Goal: Task Accomplishment & Management: Manage account settings

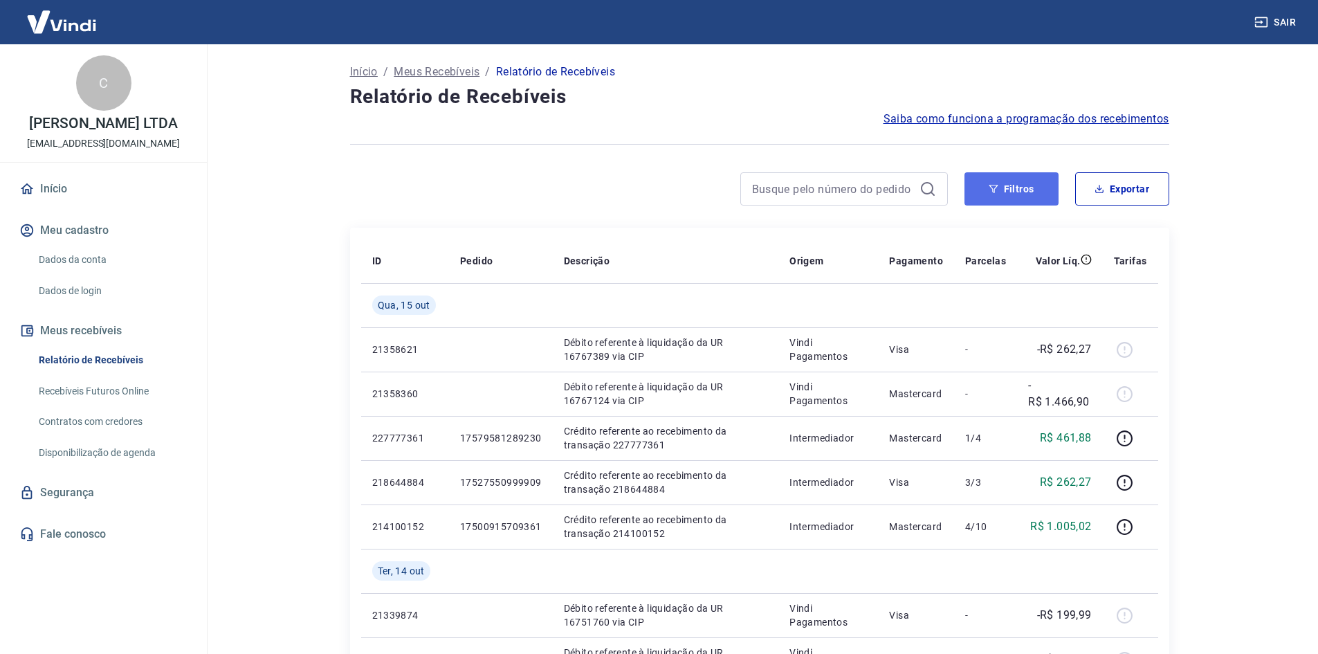
click at [992, 187] on icon "button" at bounding box center [993, 189] width 10 height 10
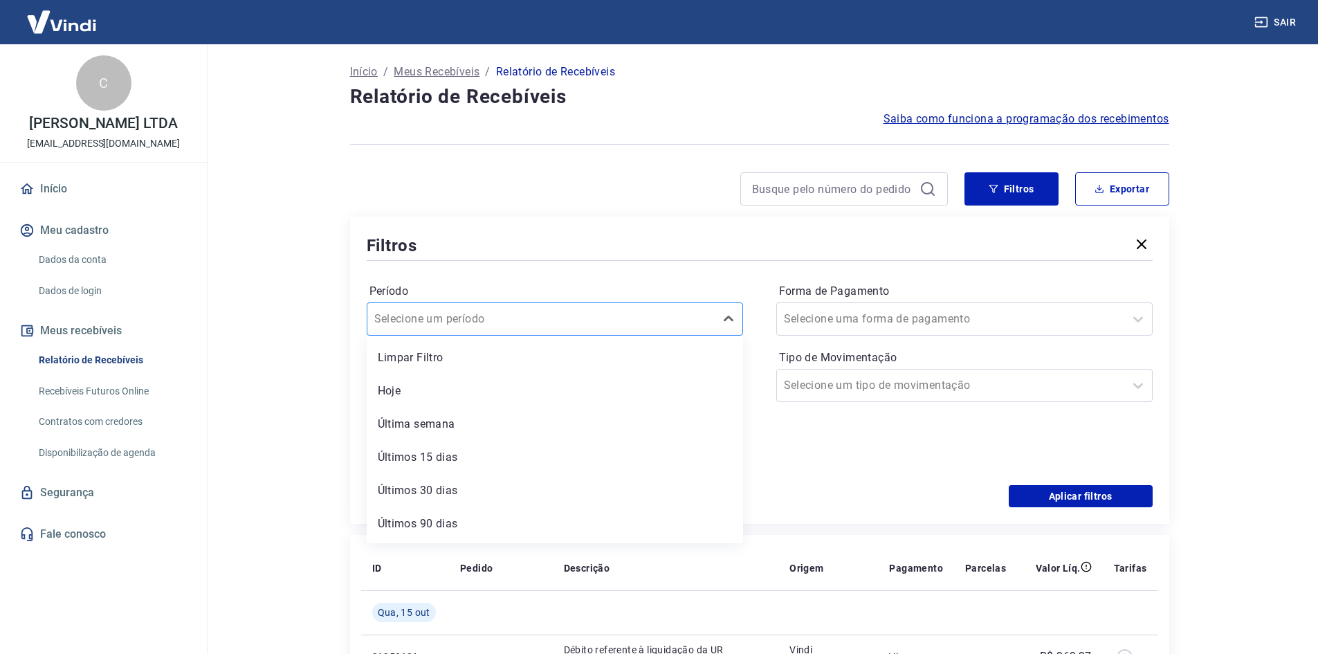
click at [483, 306] on div "Selecione um período" at bounding box center [540, 318] width 347 height 25
click at [443, 525] on div "Últimos 6 meses" at bounding box center [555, 527] width 376 height 28
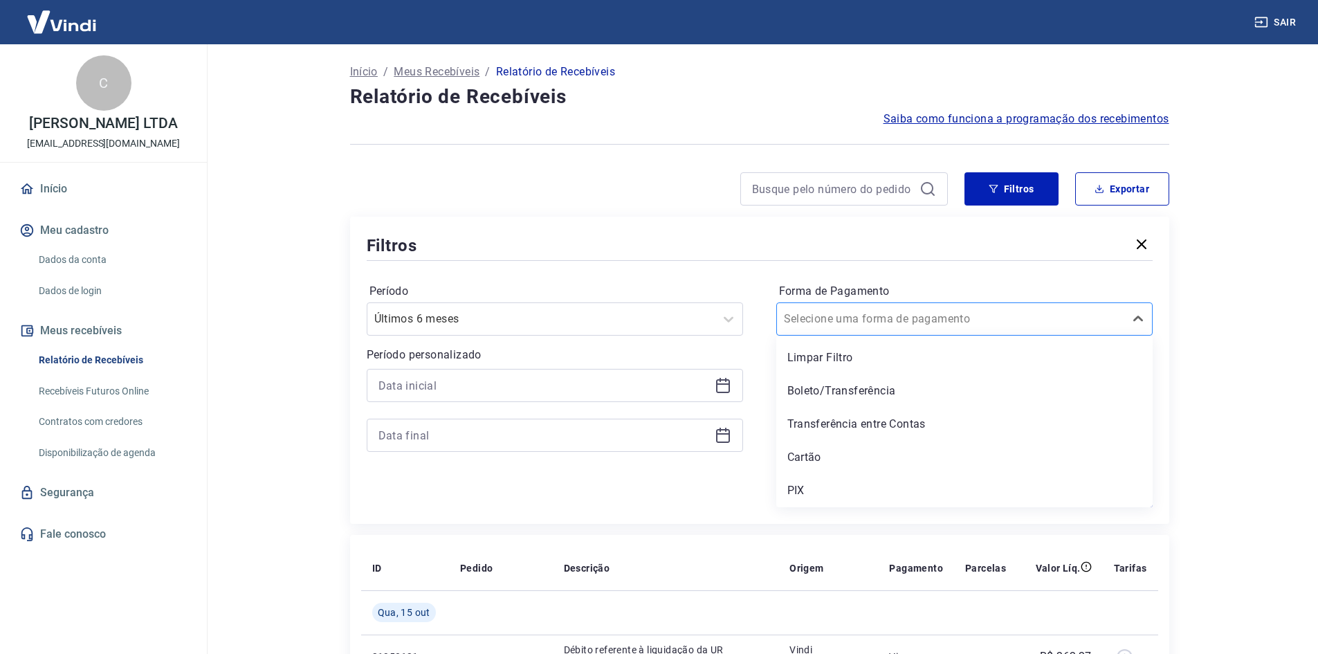
click at [852, 329] on div "Selecione uma forma de pagamento" at bounding box center [950, 318] width 347 height 25
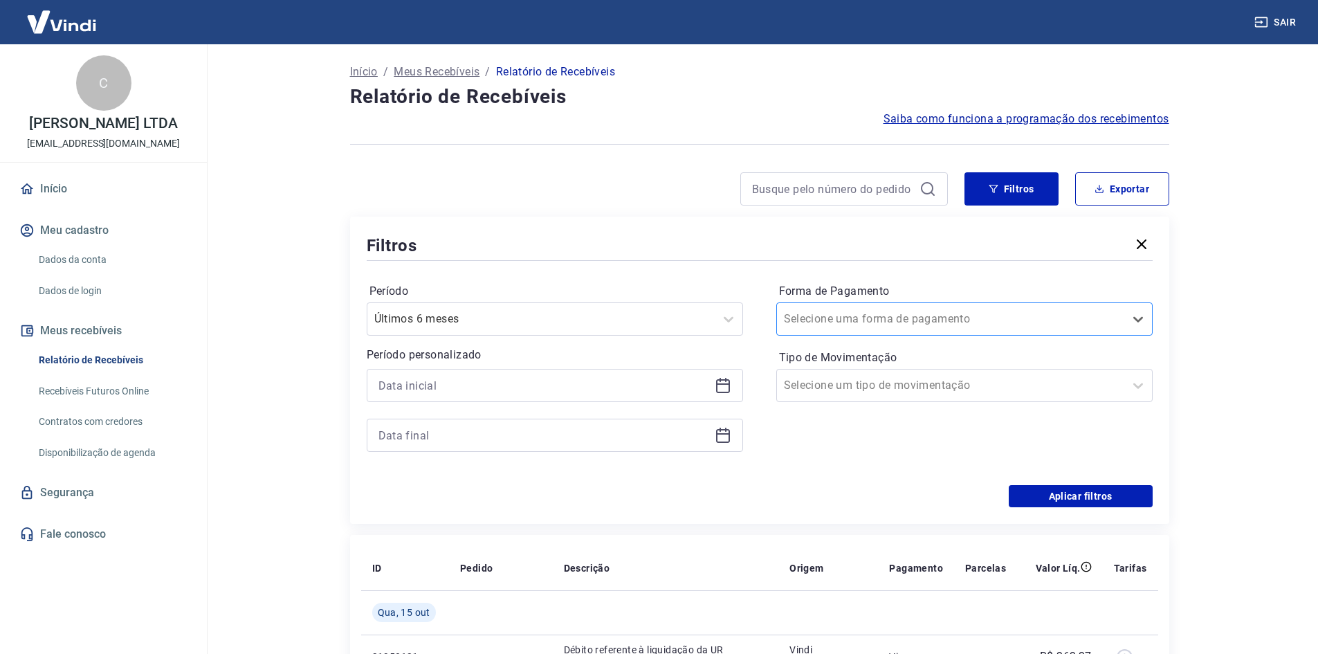
click at [852, 329] on div "Selecione uma forma de pagamento" at bounding box center [950, 318] width 347 height 25
click at [1089, 494] on button "Aplicar filtros" at bounding box center [1080, 496] width 144 height 22
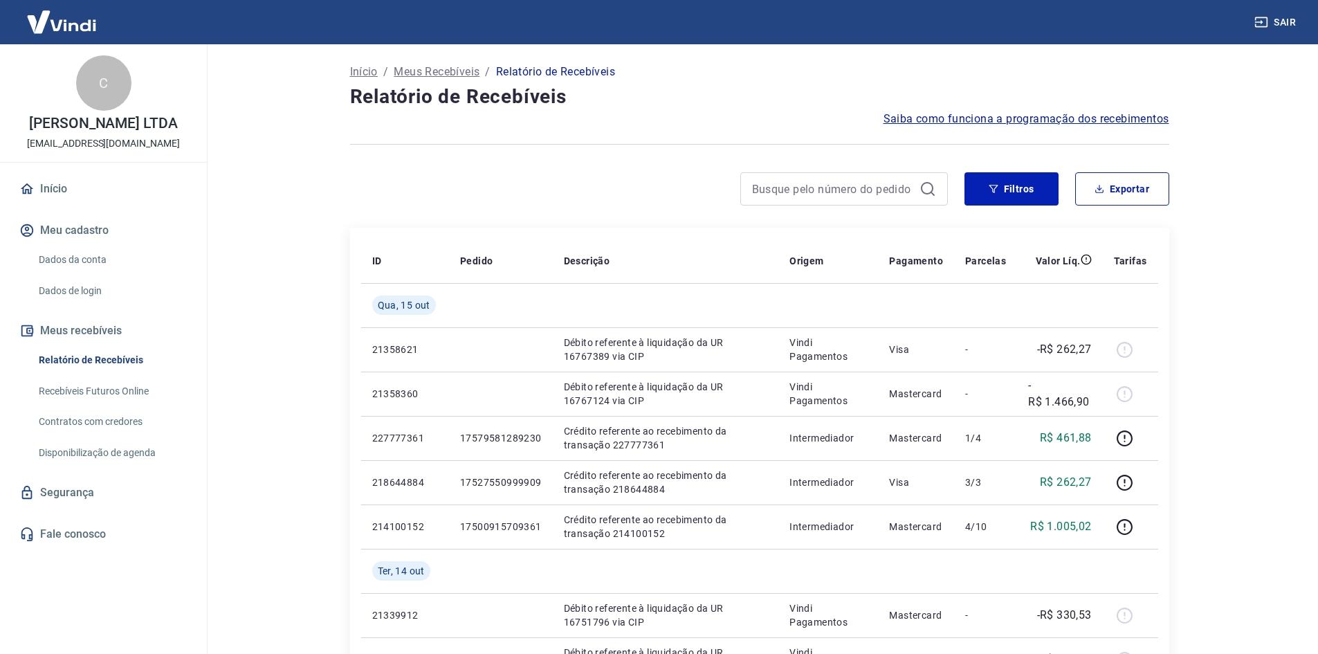
click at [1140, 176] on button "Exportar" at bounding box center [1122, 188] width 94 height 33
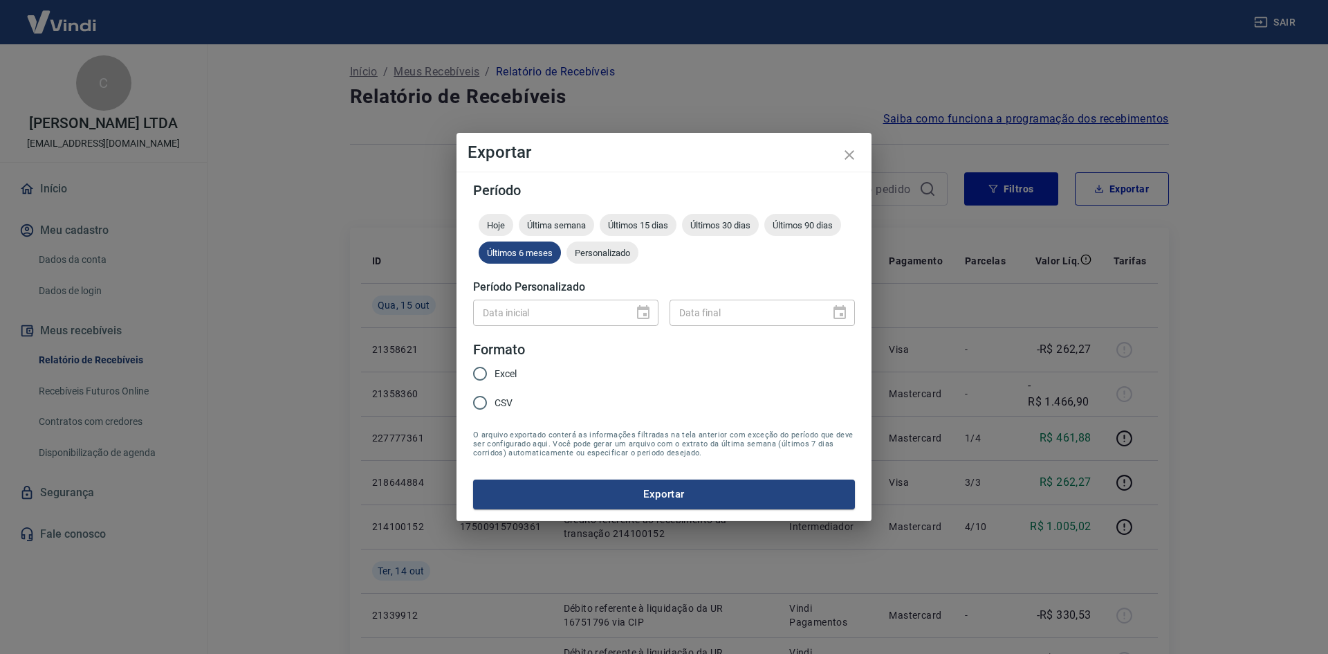
click at [509, 371] on span "Excel" at bounding box center [506, 374] width 22 height 15
click at [495, 371] on input "Excel" at bounding box center [479, 373] width 29 height 29
radio input "true"
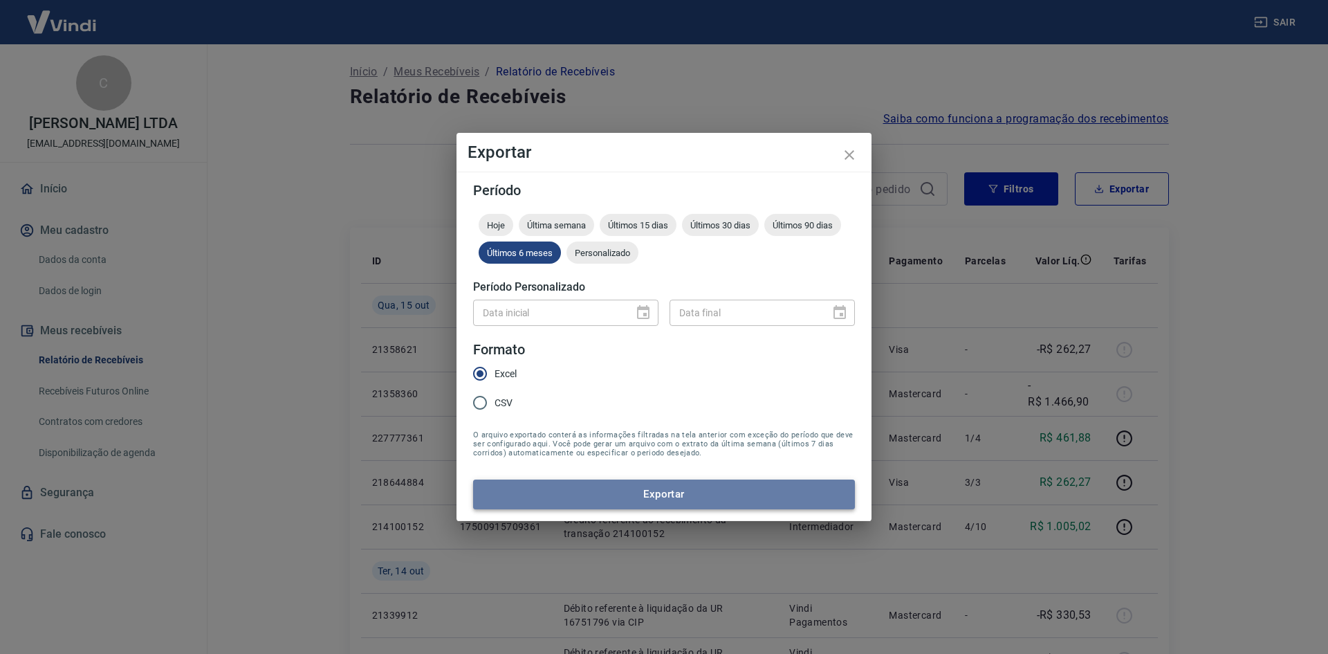
click at [637, 490] on button "Exportar" at bounding box center [664, 493] width 382 height 29
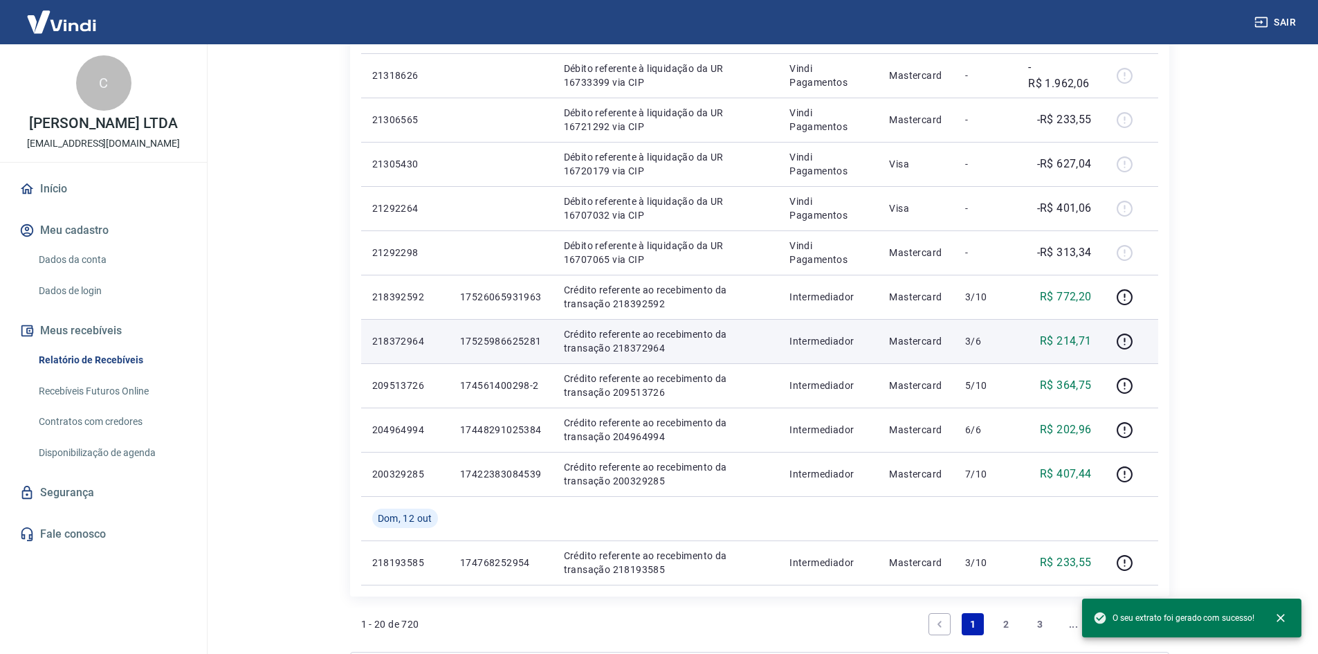
scroll to position [919, 0]
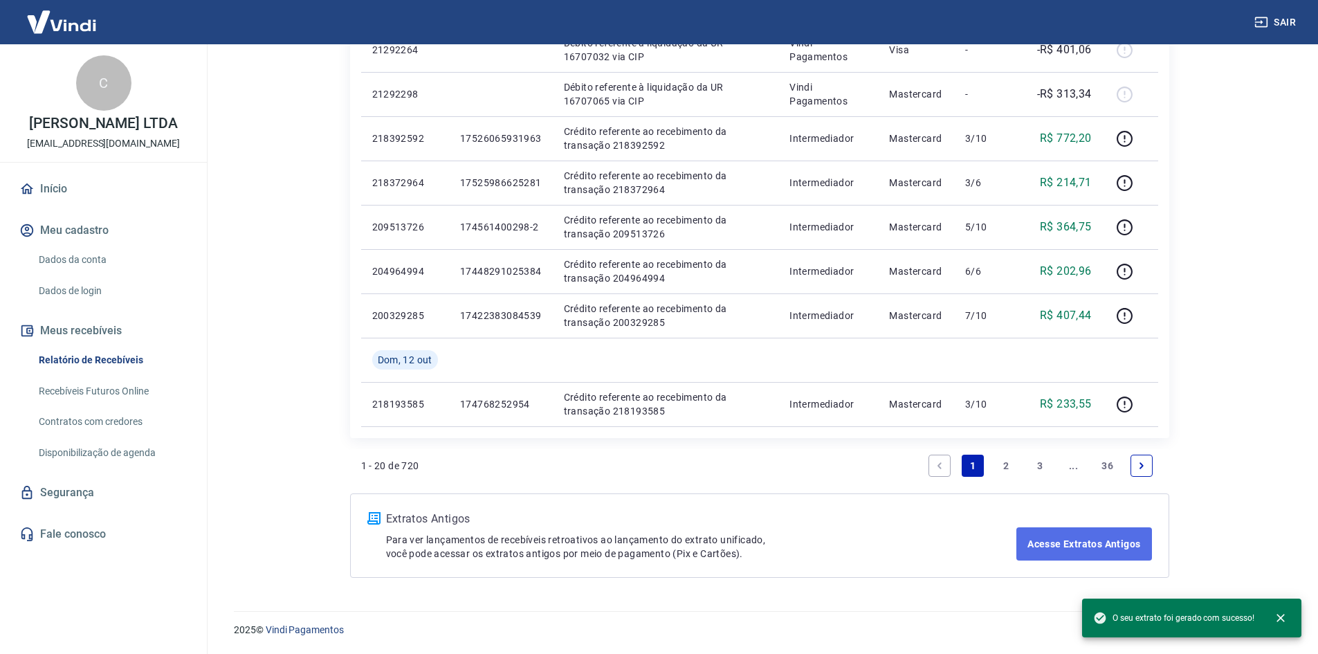
click at [1058, 544] on link "Acesse Extratos Antigos" at bounding box center [1083, 543] width 135 height 33
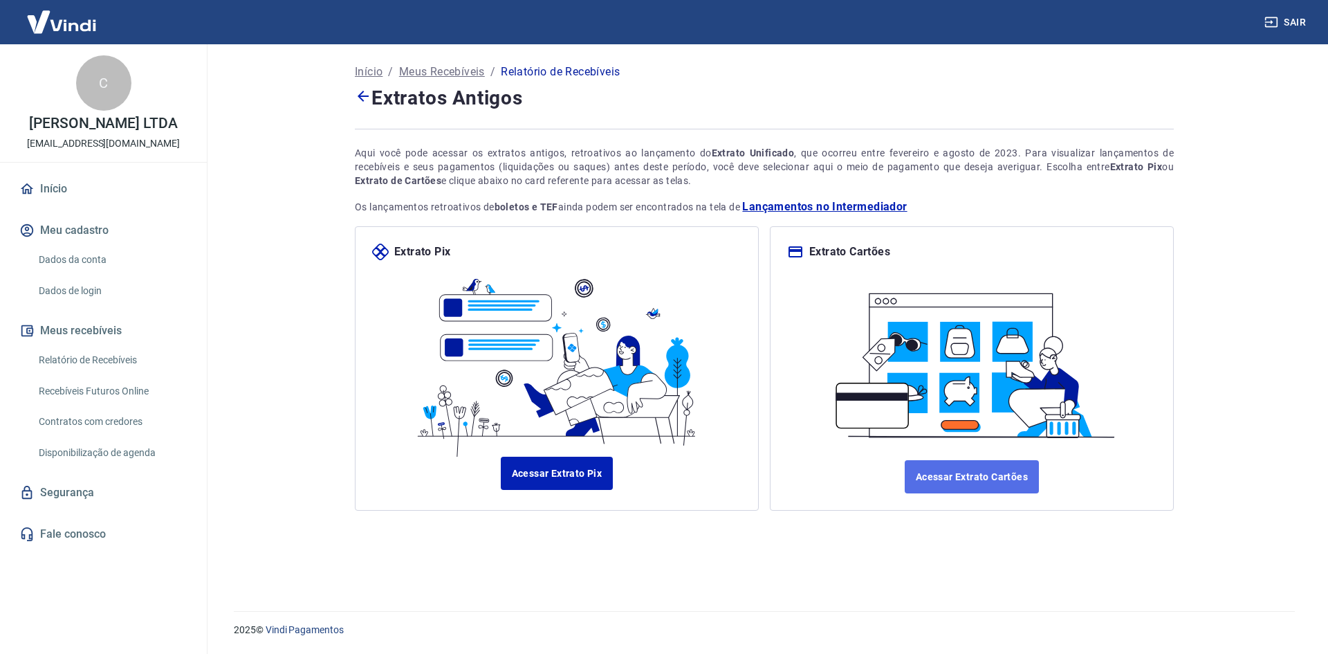
click at [922, 487] on link "Acessar Extrato Cartões" at bounding box center [972, 476] width 134 height 33
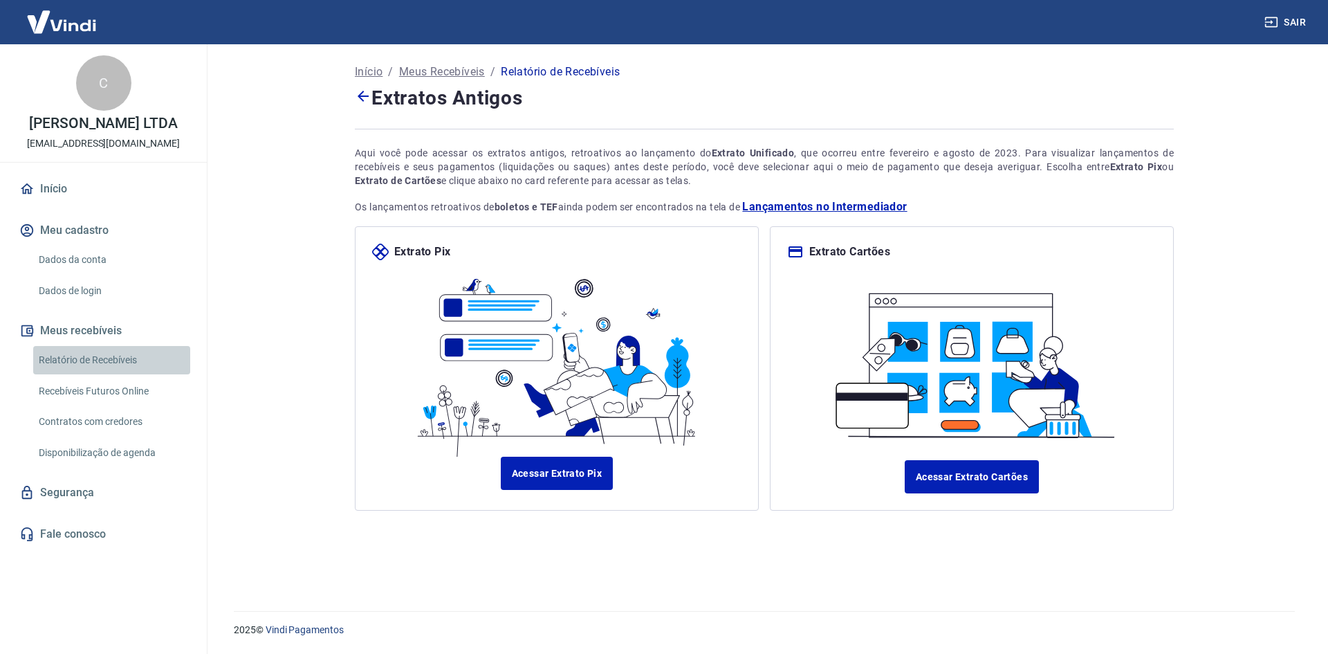
click at [82, 359] on link "Relatório de Recebíveis" at bounding box center [111, 360] width 157 height 28
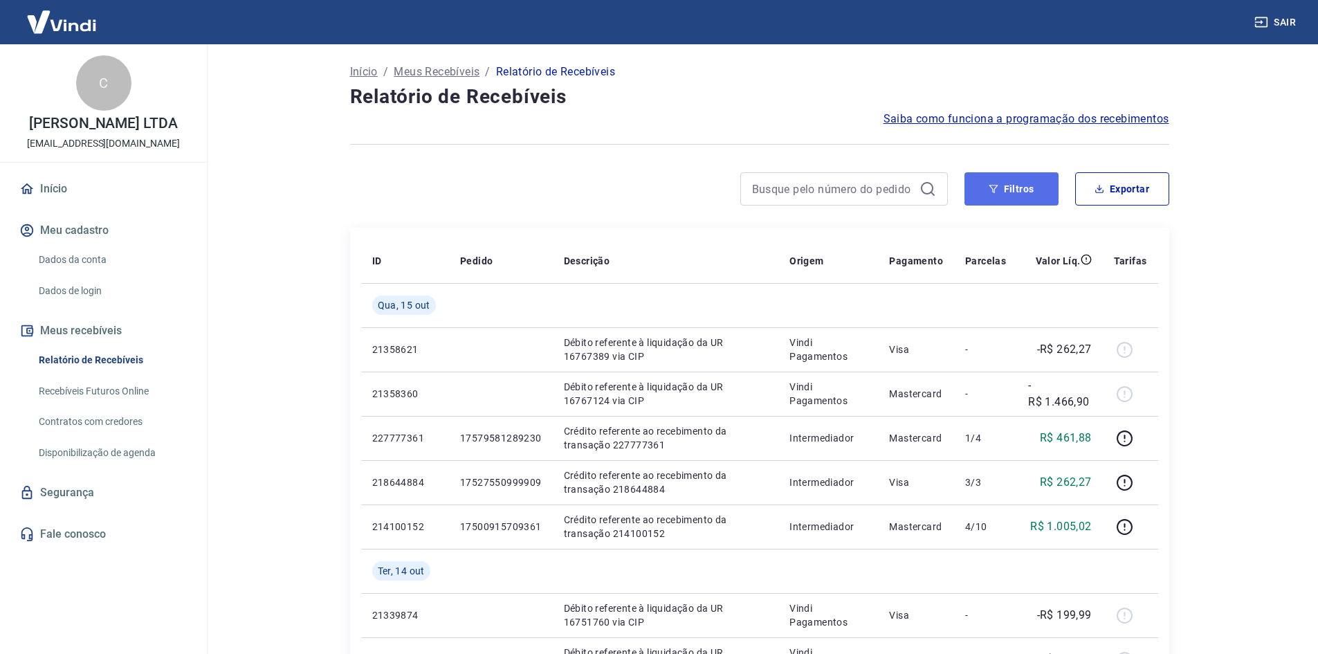
click at [1026, 198] on button "Filtros" at bounding box center [1011, 188] width 94 height 33
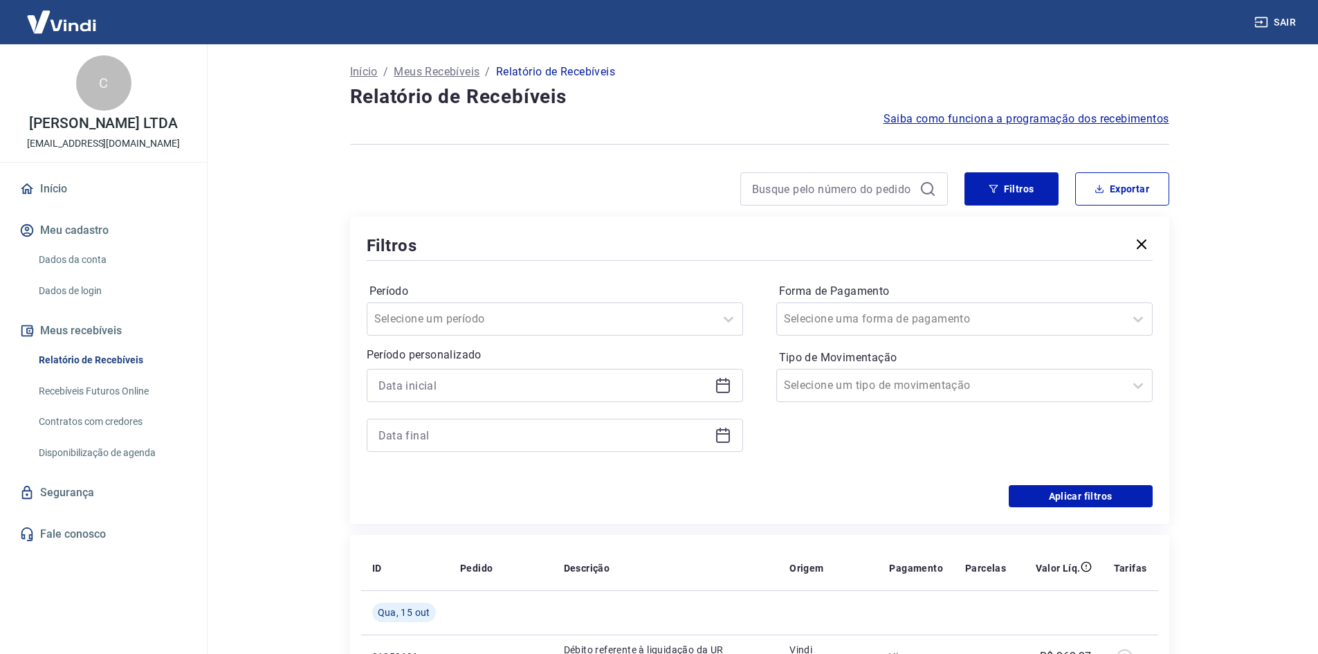
drag, startPoint x: 722, startPoint y: 382, endPoint x: 685, endPoint y: 389, distance: 37.9
click at [722, 383] on icon at bounding box center [722, 385] width 17 height 17
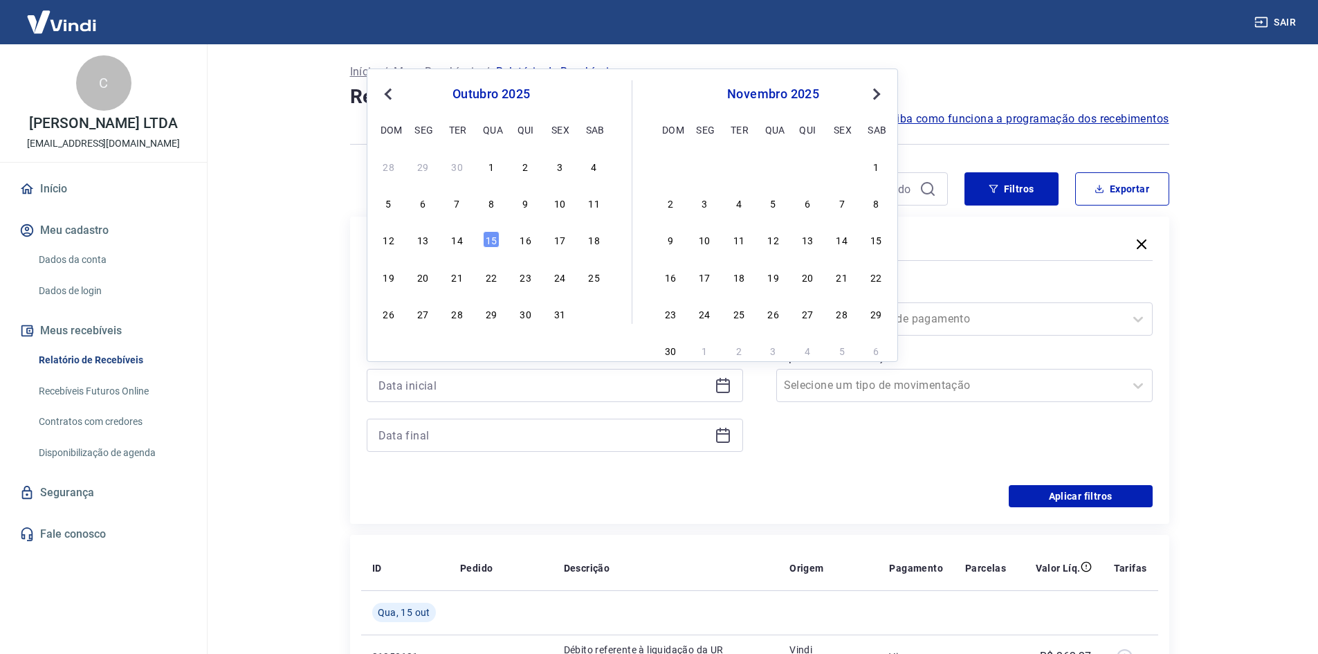
click at [391, 89] on button "Previous Month" at bounding box center [388, 94] width 17 height 17
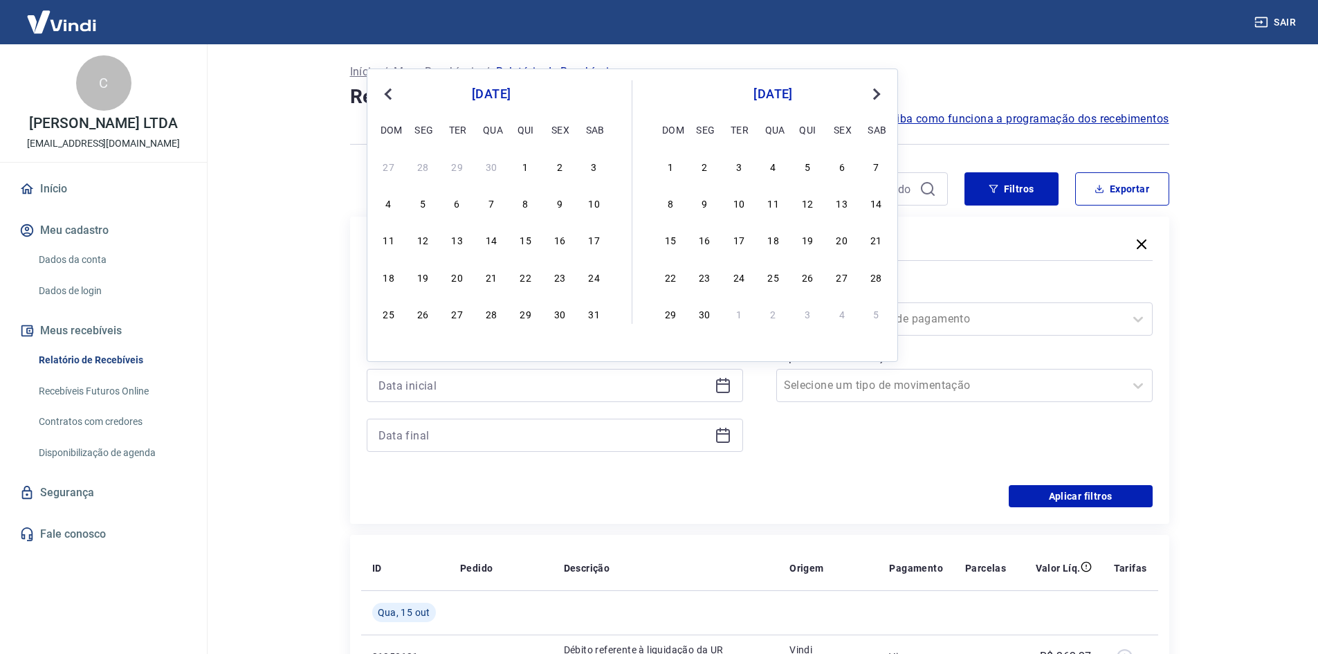
click at [391, 89] on button "Previous Month" at bounding box center [388, 94] width 17 height 17
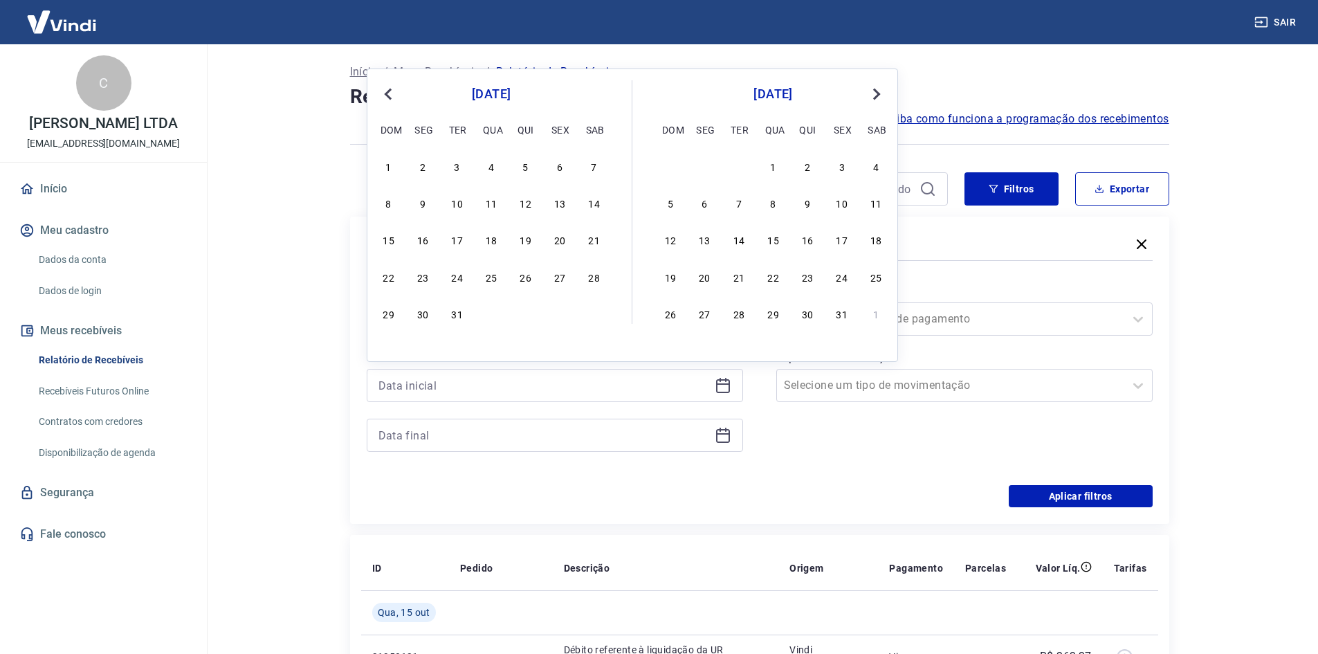
click at [391, 89] on button "Previous Month" at bounding box center [388, 94] width 17 height 17
click at [389, 90] on span "Previous Month" at bounding box center [389, 94] width 0 height 16
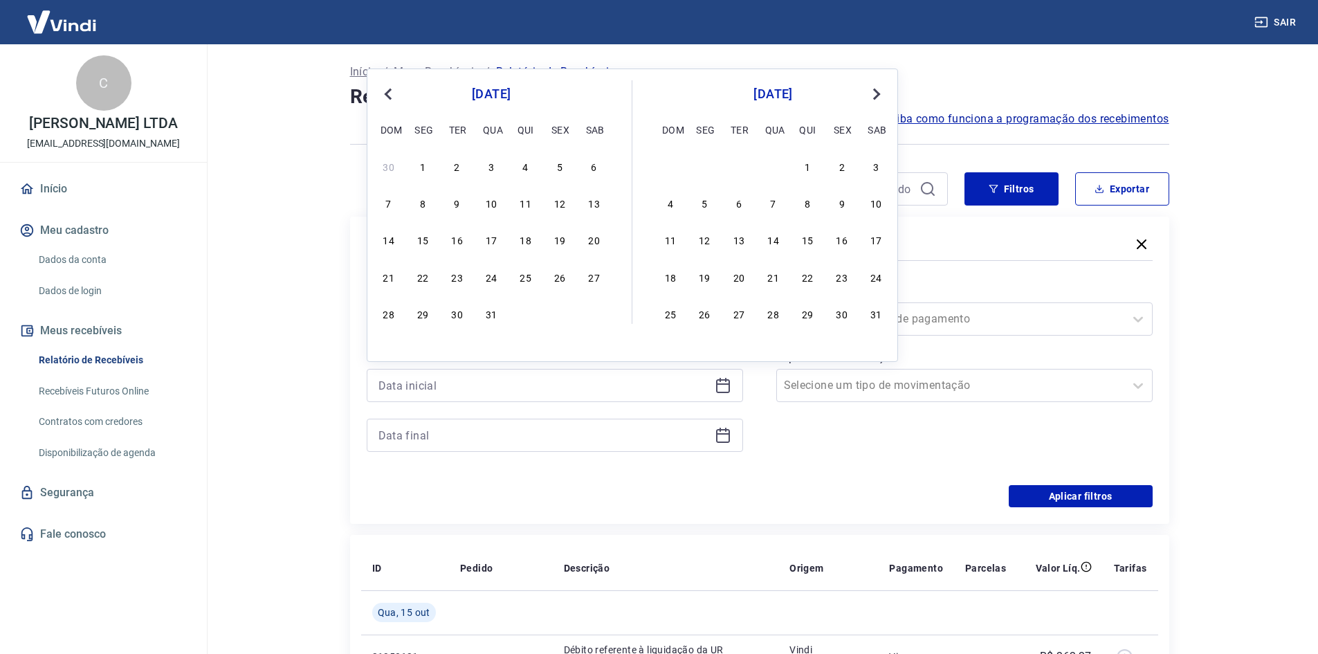
click at [389, 90] on span "Previous Month" at bounding box center [389, 94] width 0 height 16
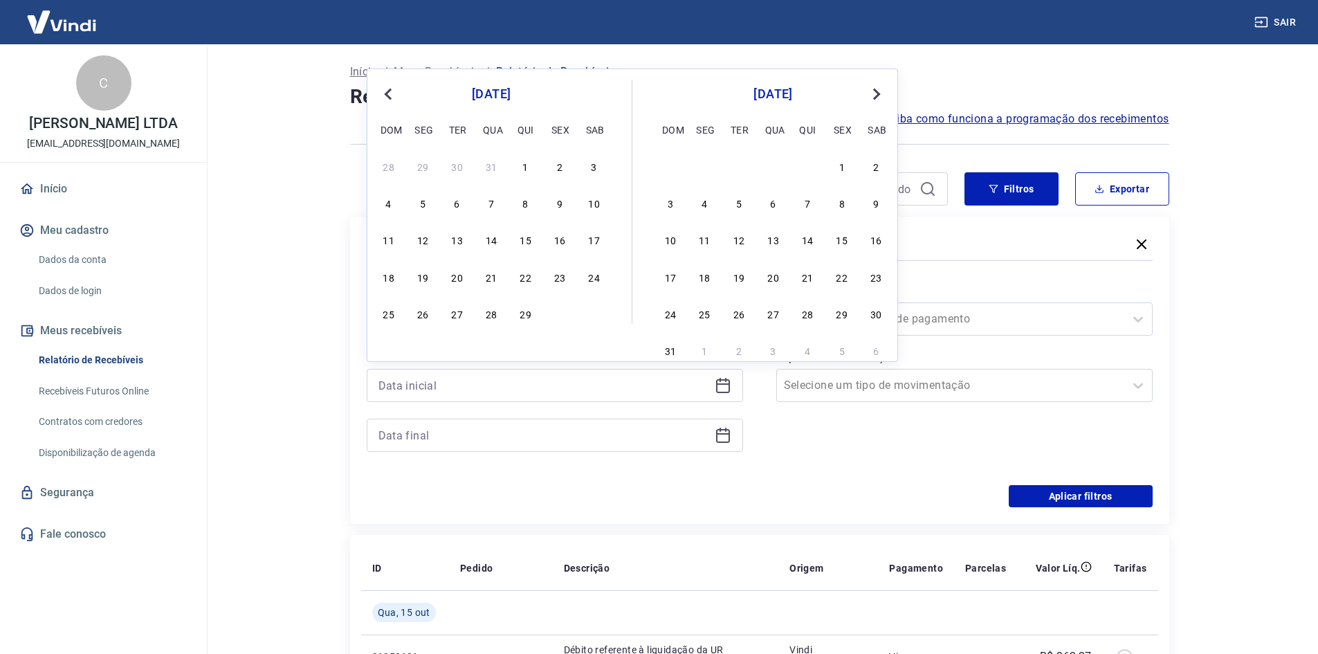
click at [389, 90] on span "Previous Month" at bounding box center [389, 94] width 0 height 16
click at [389, 91] on span "Previous Month" at bounding box center [389, 94] width 0 height 16
click at [500, 167] on div "29 30 31 1 2 3 4" at bounding box center [490, 166] width 225 height 20
drag, startPoint x: 488, startPoint y: 165, endPoint x: 885, endPoint y: 104, distance: 402.3
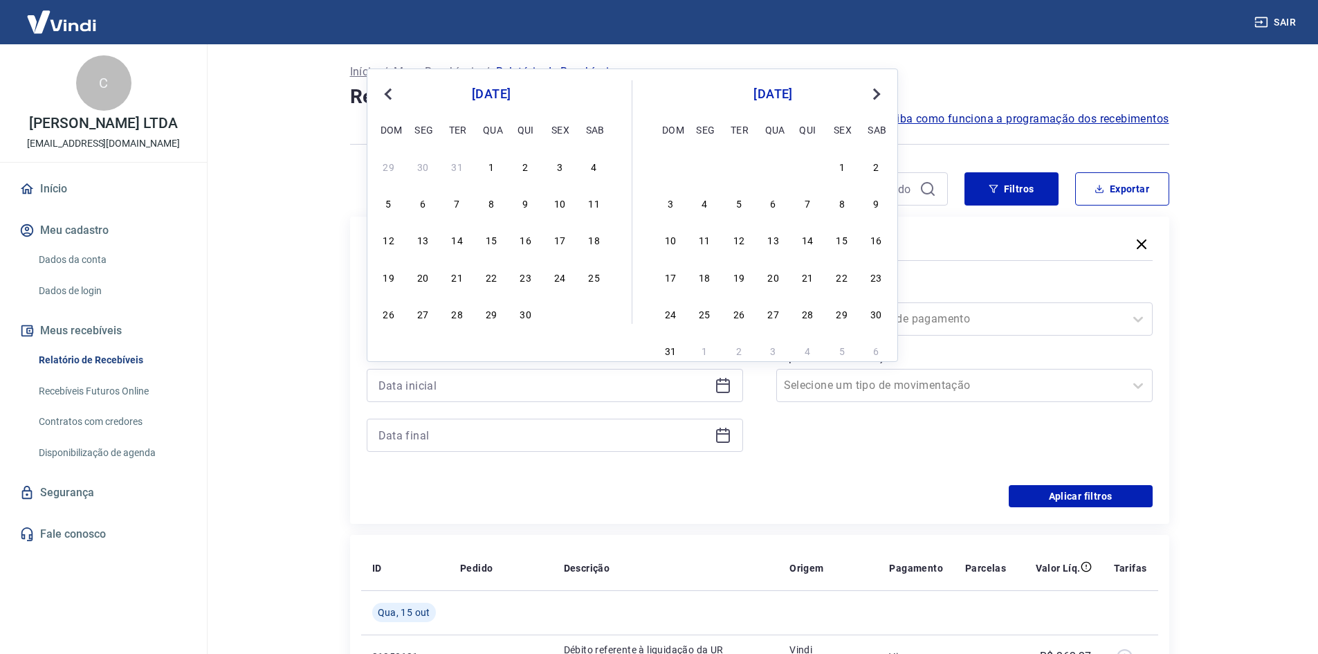
click at [489, 165] on div "1" at bounding box center [491, 166] width 17 height 17
type input "[DATE]"
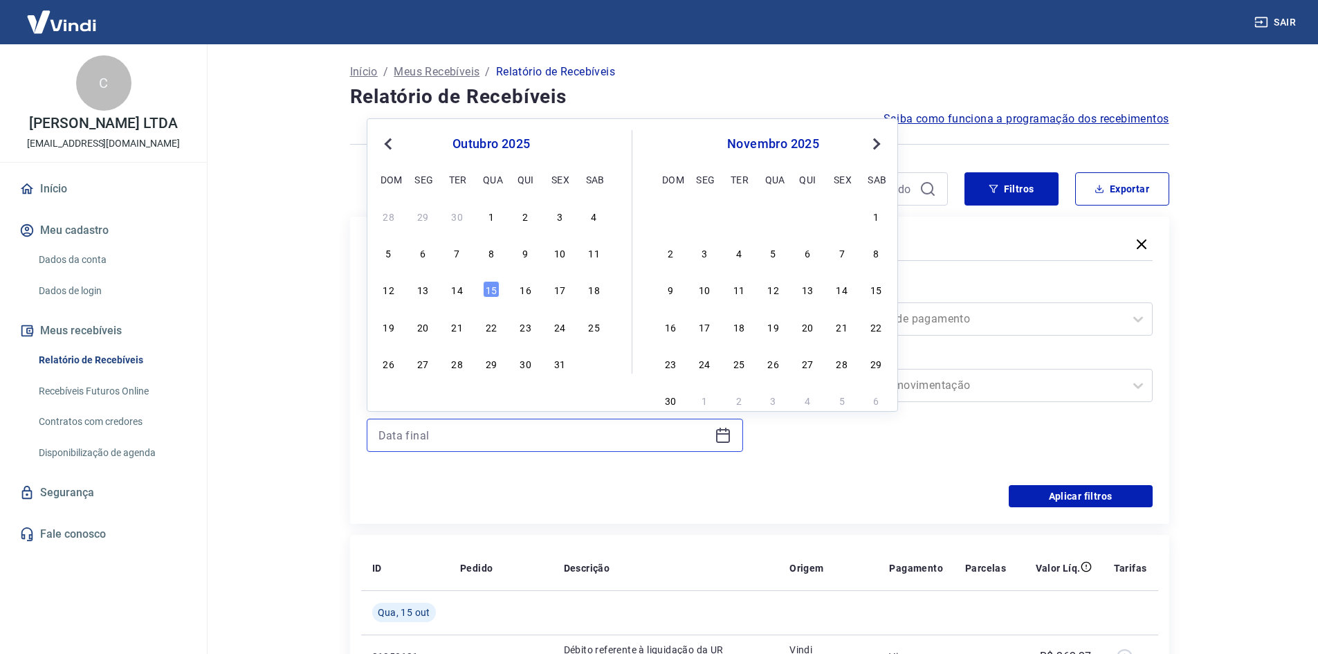
click at [418, 436] on input at bounding box center [543, 435] width 331 height 21
drag, startPoint x: 486, startPoint y: 287, endPoint x: 554, endPoint y: 312, distance: 72.9
click at [486, 287] on div "15" at bounding box center [491, 289] width 17 height 17
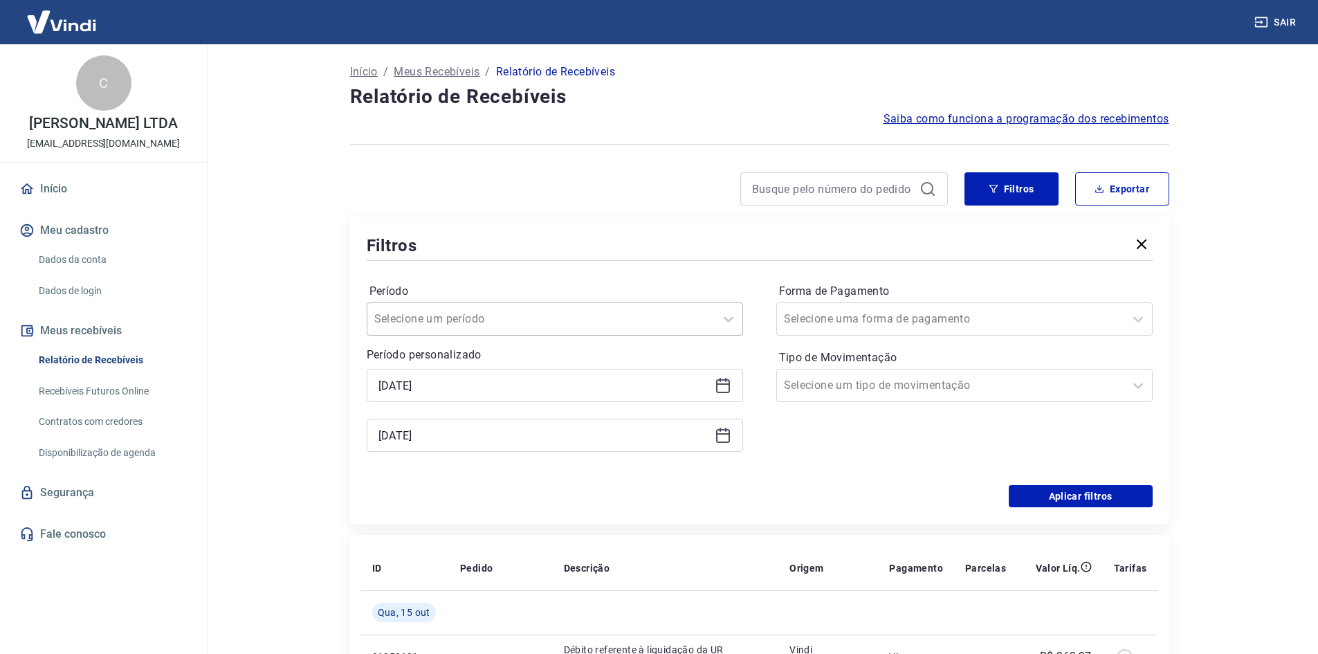
type input "[DATE]"
click at [1063, 494] on button "Aplicar filtros" at bounding box center [1080, 496] width 144 height 22
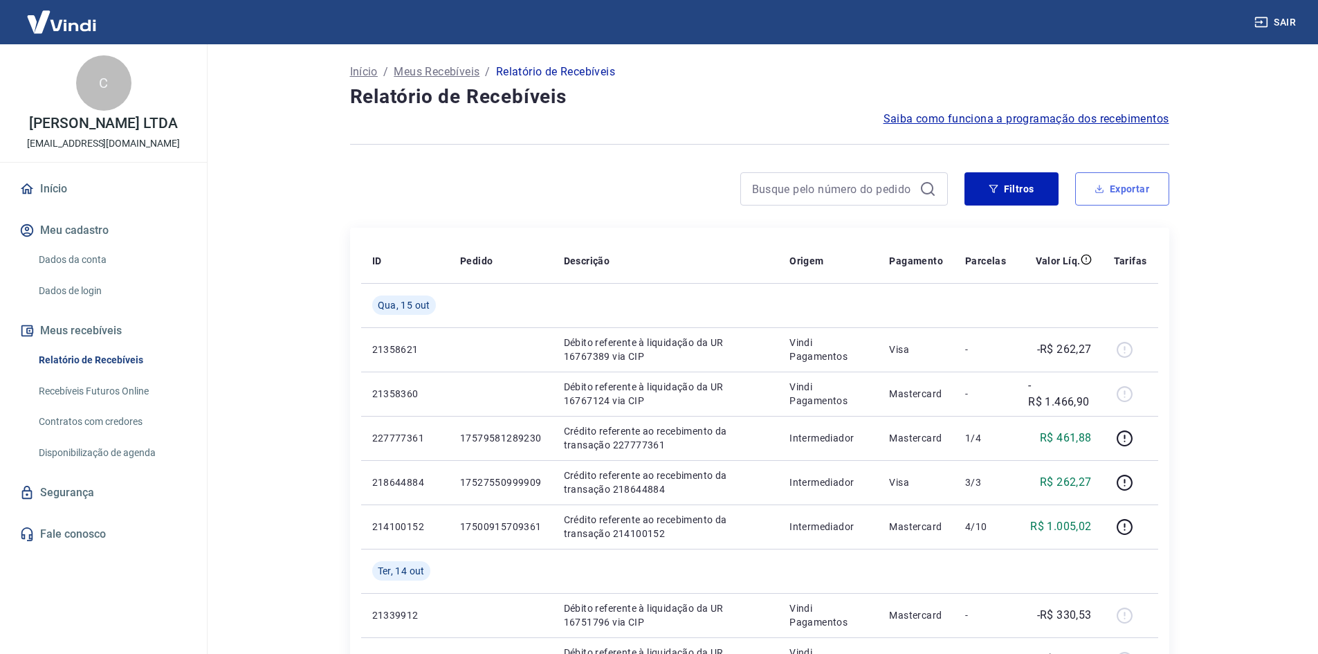
click at [1121, 194] on button "Exportar" at bounding box center [1122, 188] width 94 height 33
type input "[DATE]"
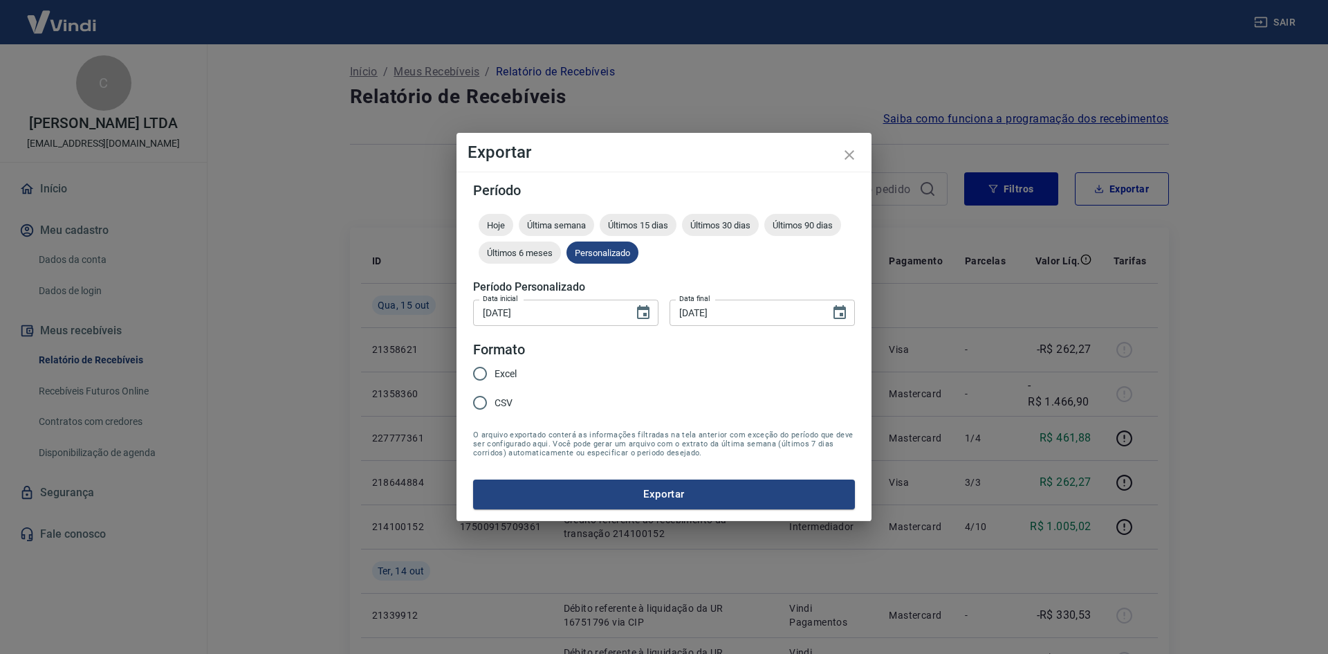
click at [502, 371] on span "Excel" at bounding box center [506, 374] width 22 height 15
click at [495, 371] on input "Excel" at bounding box center [479, 373] width 29 height 29
radio input "true"
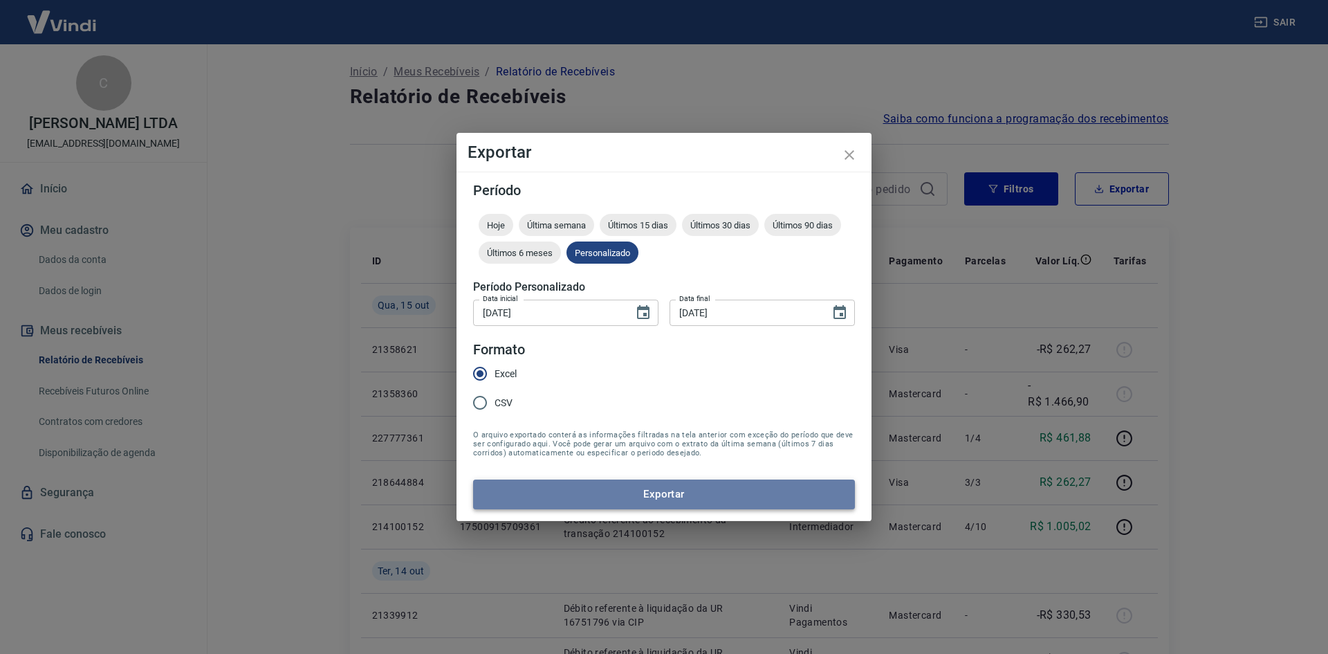
click at [643, 497] on button "Exportar" at bounding box center [664, 493] width 382 height 29
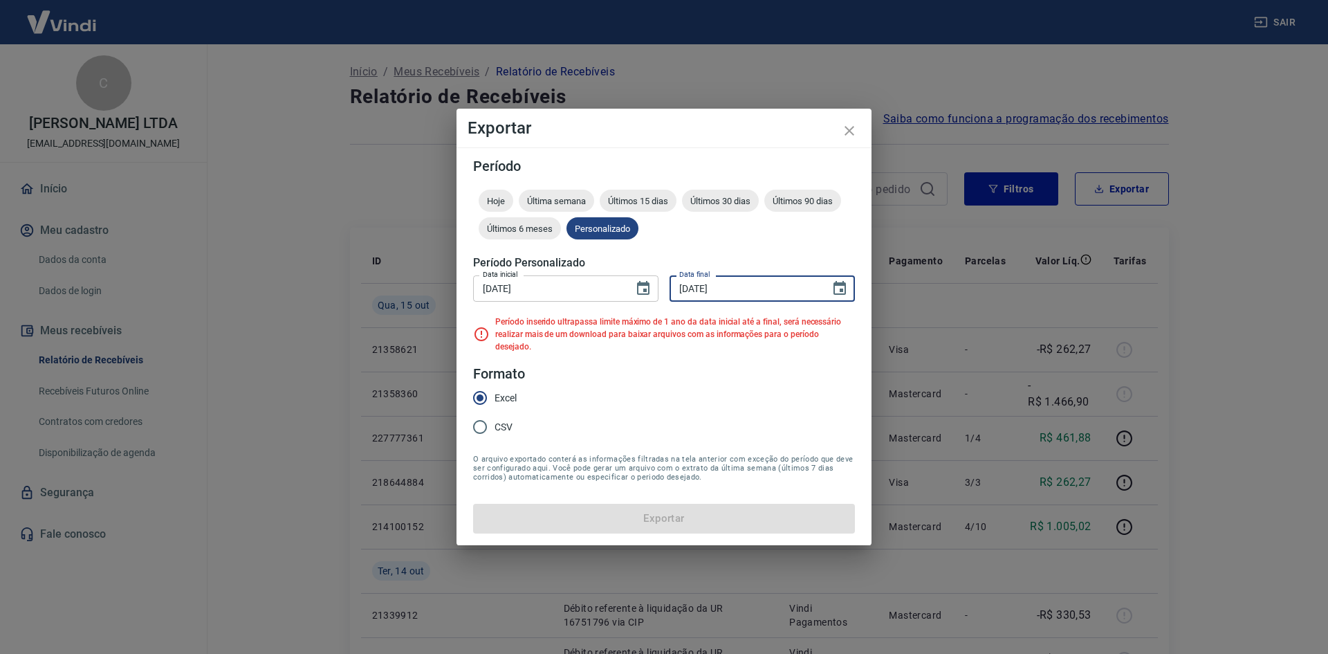
drag, startPoint x: 733, startPoint y: 302, endPoint x: 745, endPoint y: 300, distance: 11.9
click at [745, 300] on input "[DATE]" at bounding box center [745, 288] width 151 height 26
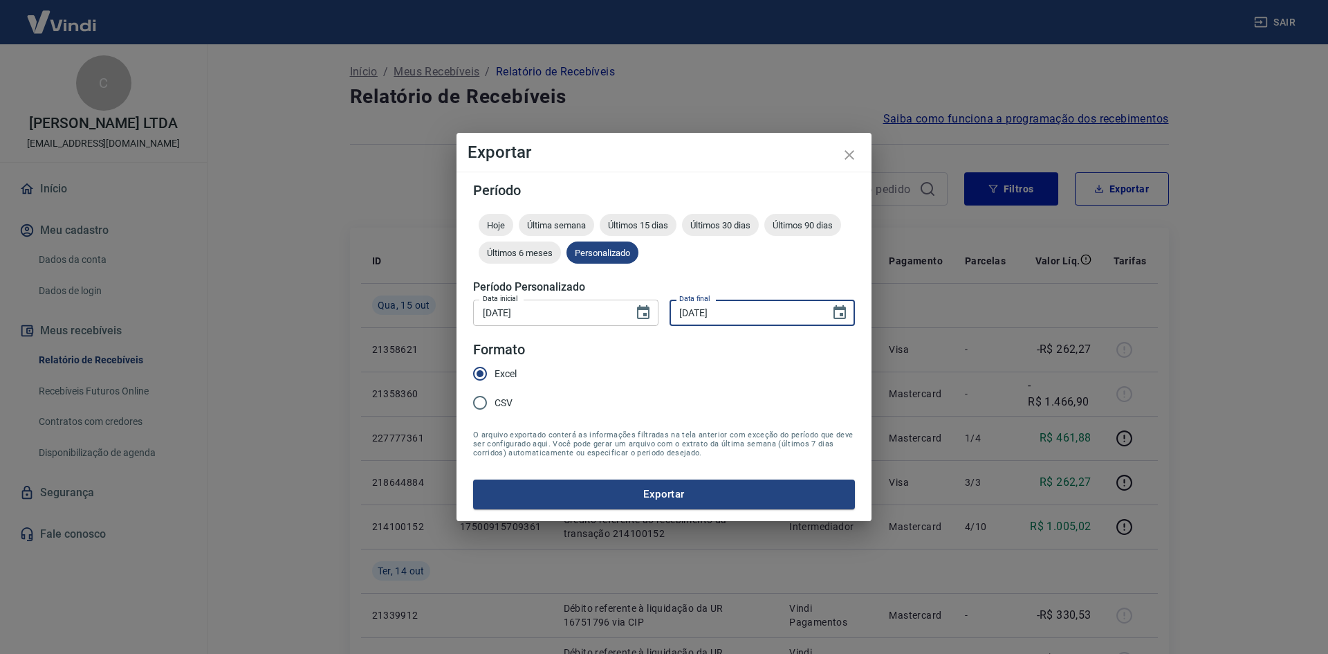
click at [715, 360] on form "Período Hoje Última semana Últimos 15 dias Últimos 30 dias Últimos 90 dias Últi…" at bounding box center [664, 345] width 382 height 325
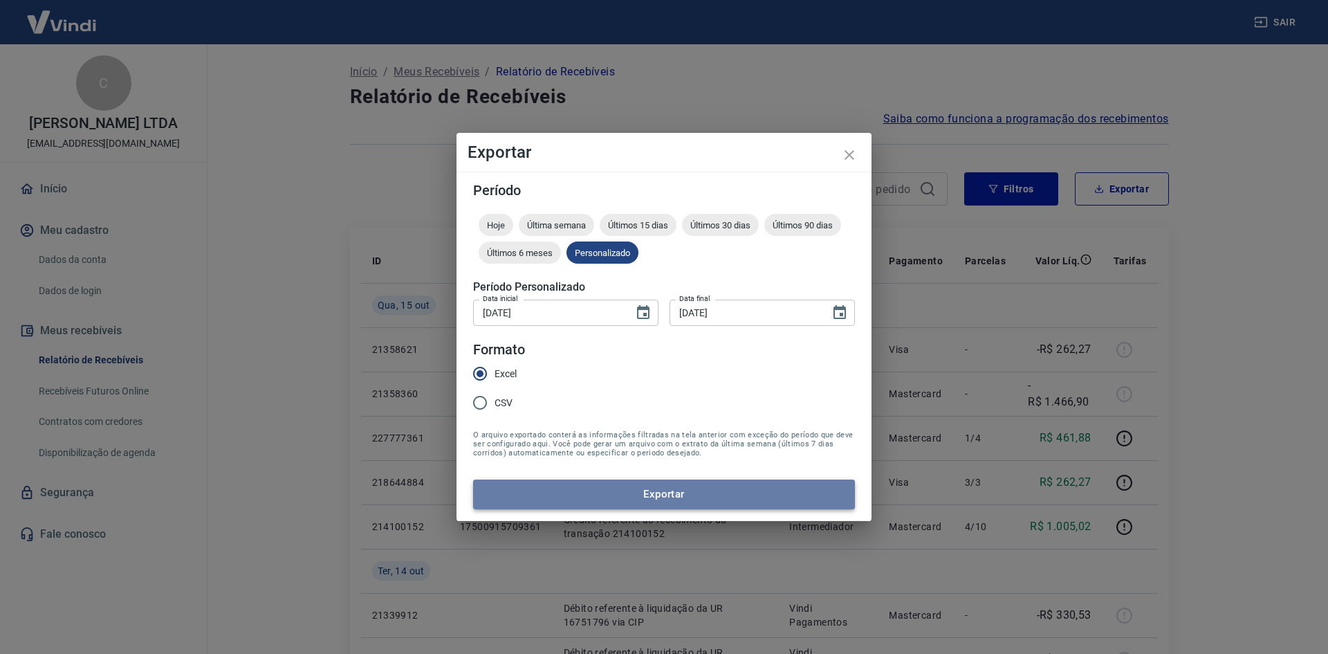
click at [670, 491] on button "Exportar" at bounding box center [664, 493] width 382 height 29
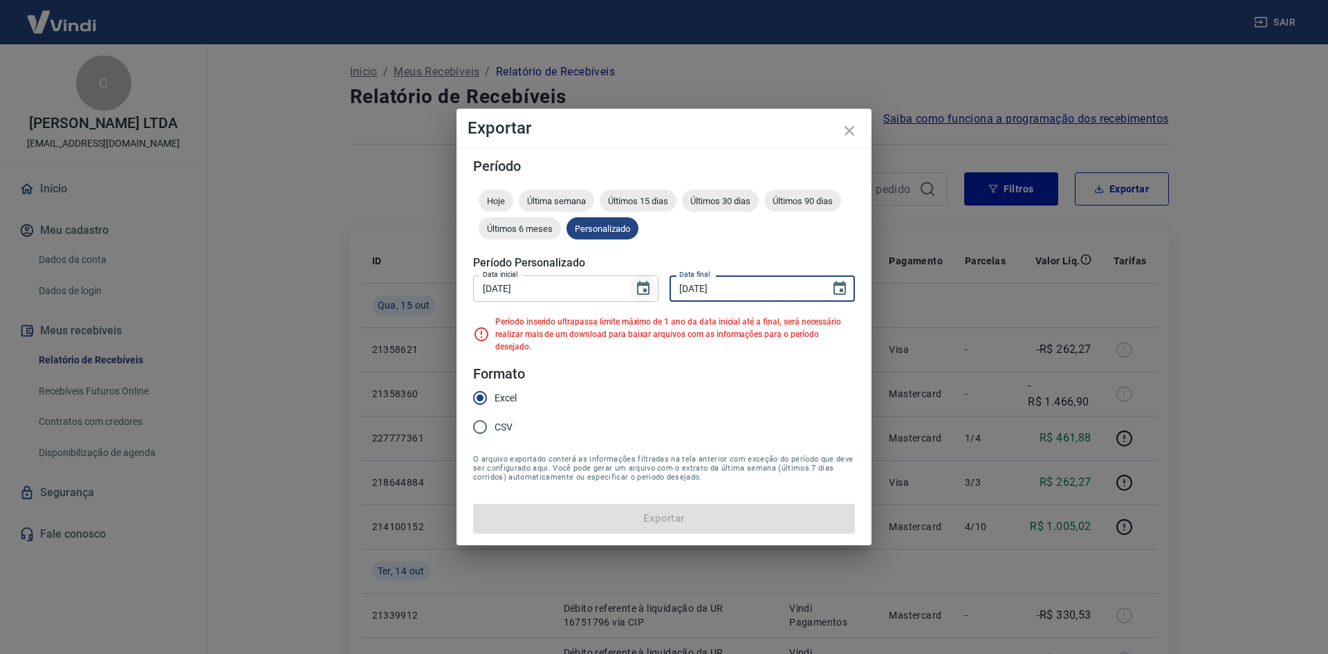
drag, startPoint x: 735, startPoint y: 290, endPoint x: 649, endPoint y: 295, distance: 85.9
click at [649, 295] on div "Data inicial [DATE] Data inicial Data final [DATE] Data final" at bounding box center [664, 287] width 382 height 34
click at [741, 288] on input "[DATE]" at bounding box center [745, 288] width 151 height 26
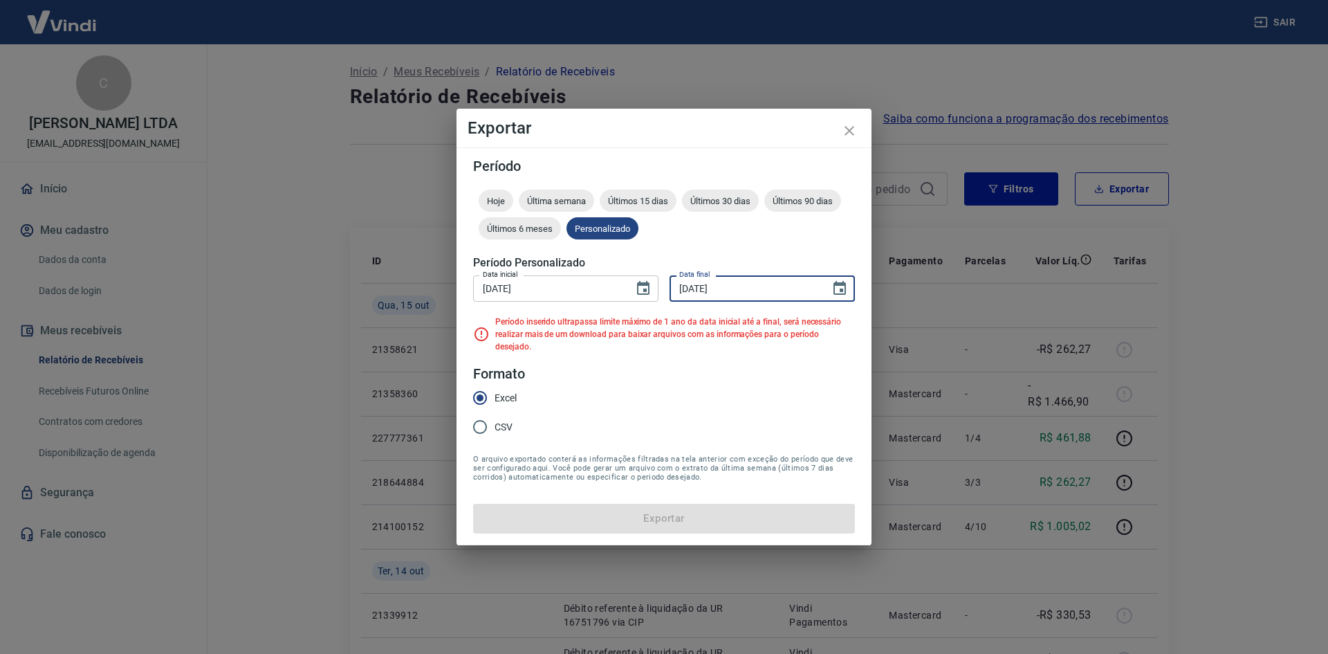
click at [741, 288] on input "[DATE]" at bounding box center [745, 288] width 151 height 26
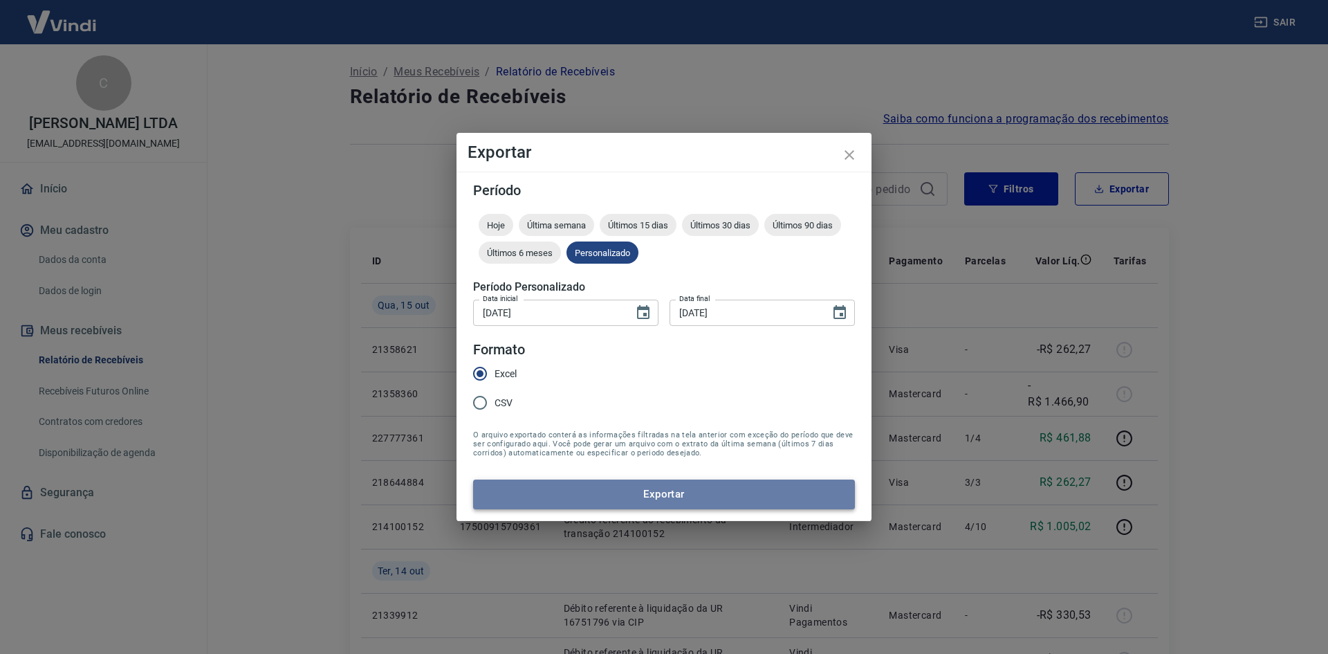
click at [692, 500] on button "Exportar" at bounding box center [664, 493] width 382 height 29
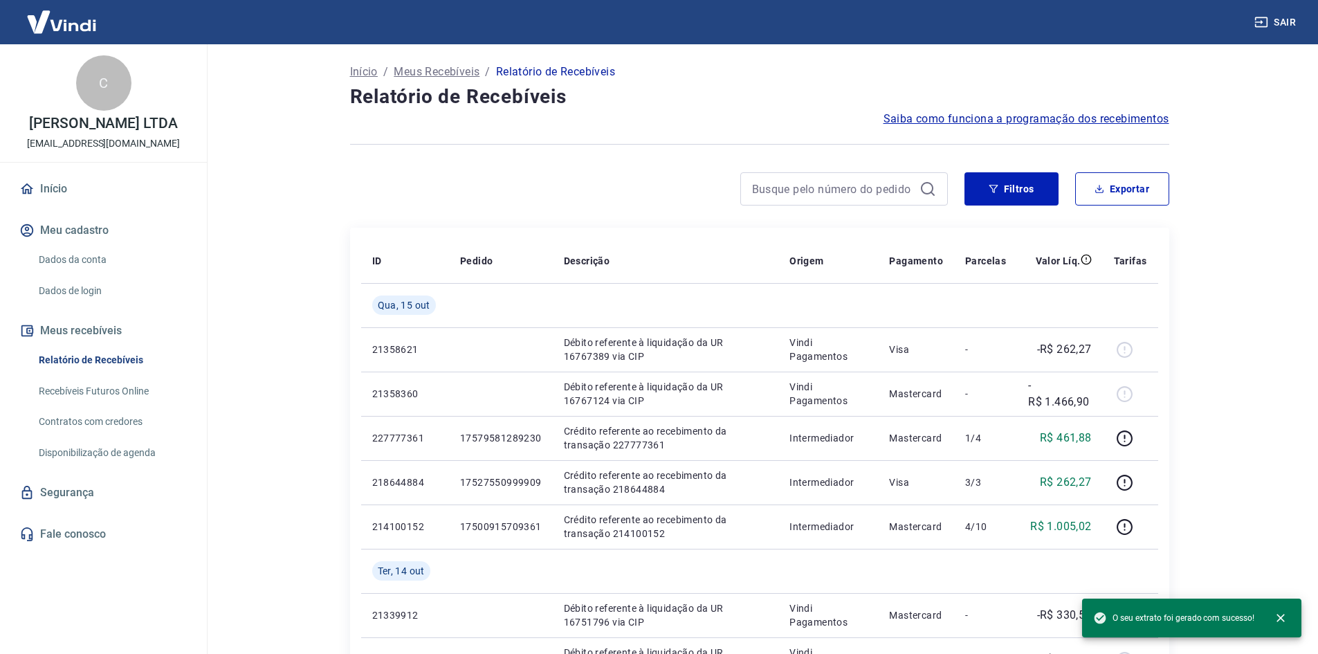
drag, startPoint x: 676, startPoint y: 227, endPoint x: 688, endPoint y: 227, distance: 11.8
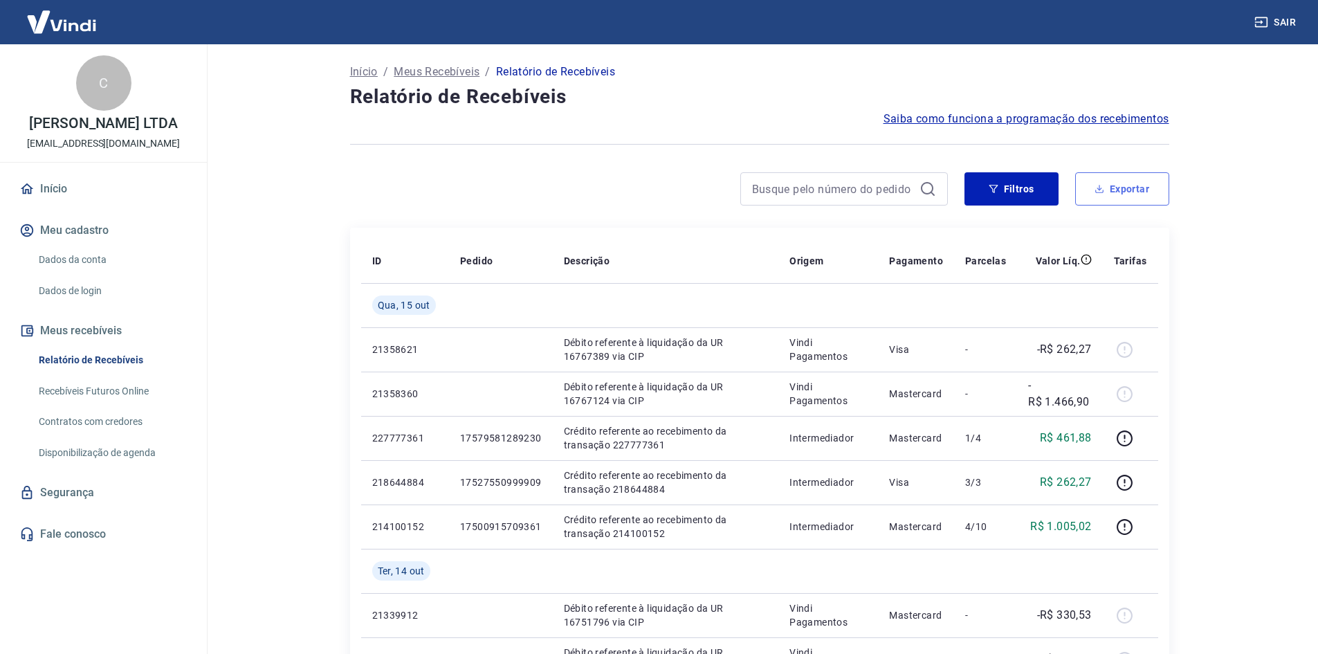
click at [1098, 194] on button "Exportar" at bounding box center [1122, 188] width 94 height 33
type input "[DATE]"
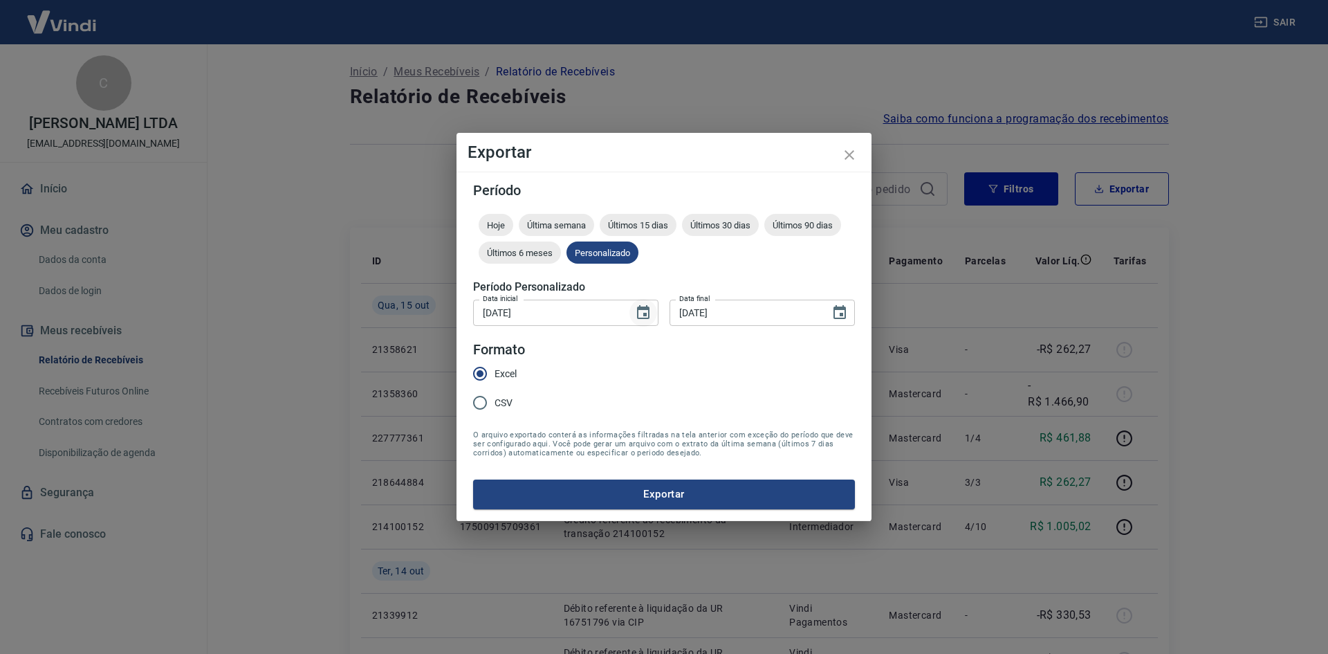
click at [647, 311] on icon "Choose date, selected date is 1 de nov de 2023" at bounding box center [643, 312] width 17 height 17
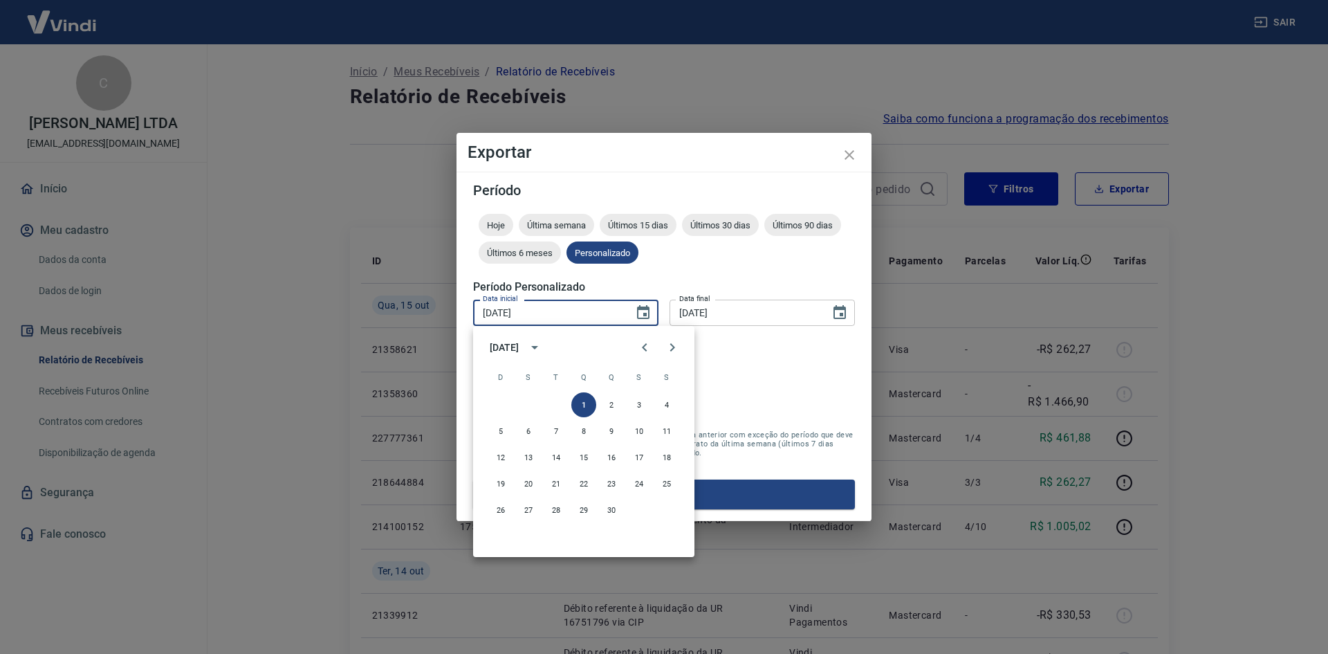
click at [522, 315] on input "[DATE]" at bounding box center [548, 312] width 151 height 26
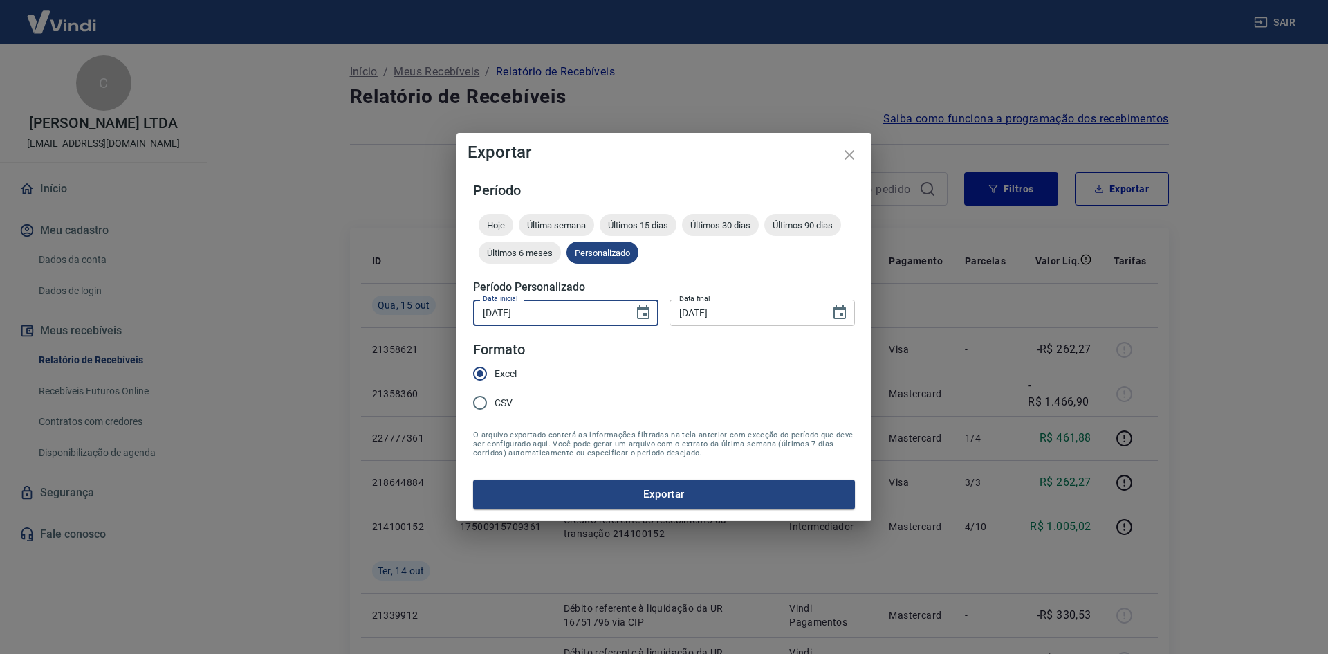
click at [522, 315] on input "[DATE]" at bounding box center [548, 312] width 151 height 26
drag, startPoint x: 562, startPoint y: 311, endPoint x: 400, endPoint y: 310, distance: 161.2
click at [400, 310] on div "Exportar Período Hoje Última semana Últimos 15 dias Últimos 30 dias Últimos 90 …" at bounding box center [664, 327] width 1328 height 654
click at [638, 314] on icon "Choose date, selected date is 1 de nov de 2023" at bounding box center [643, 312] width 12 height 14
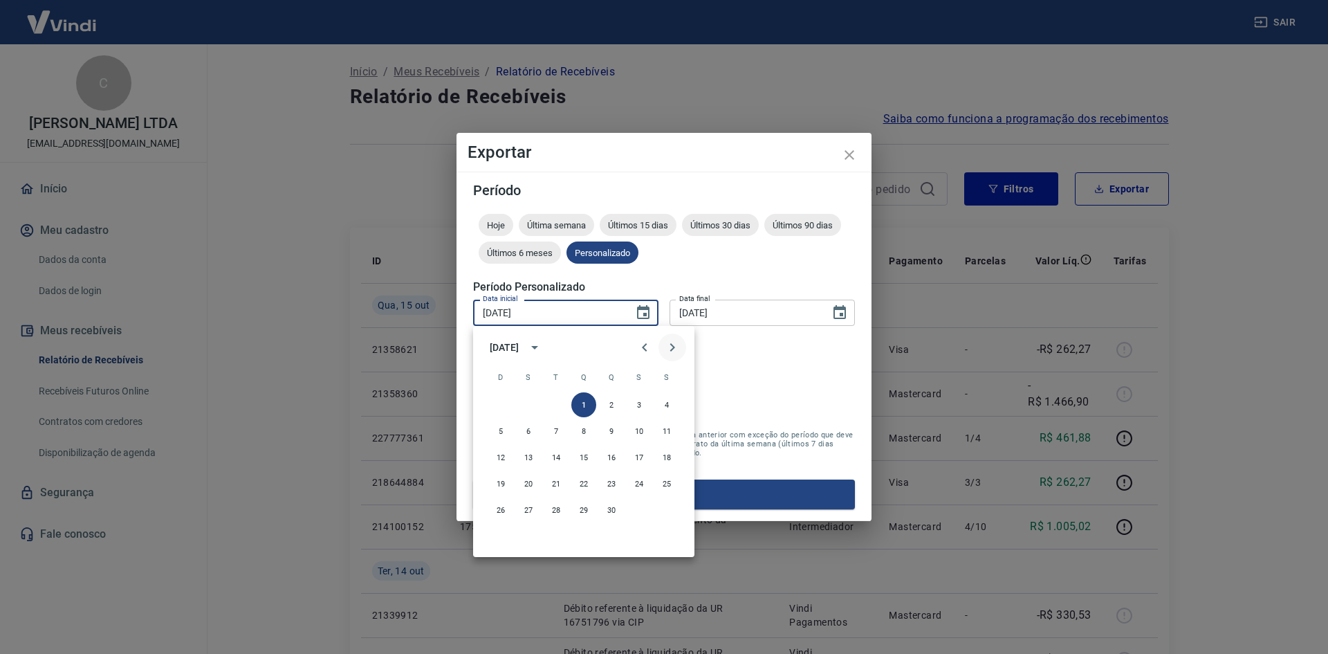
click at [676, 348] on icon "Next month" at bounding box center [672, 347] width 17 height 17
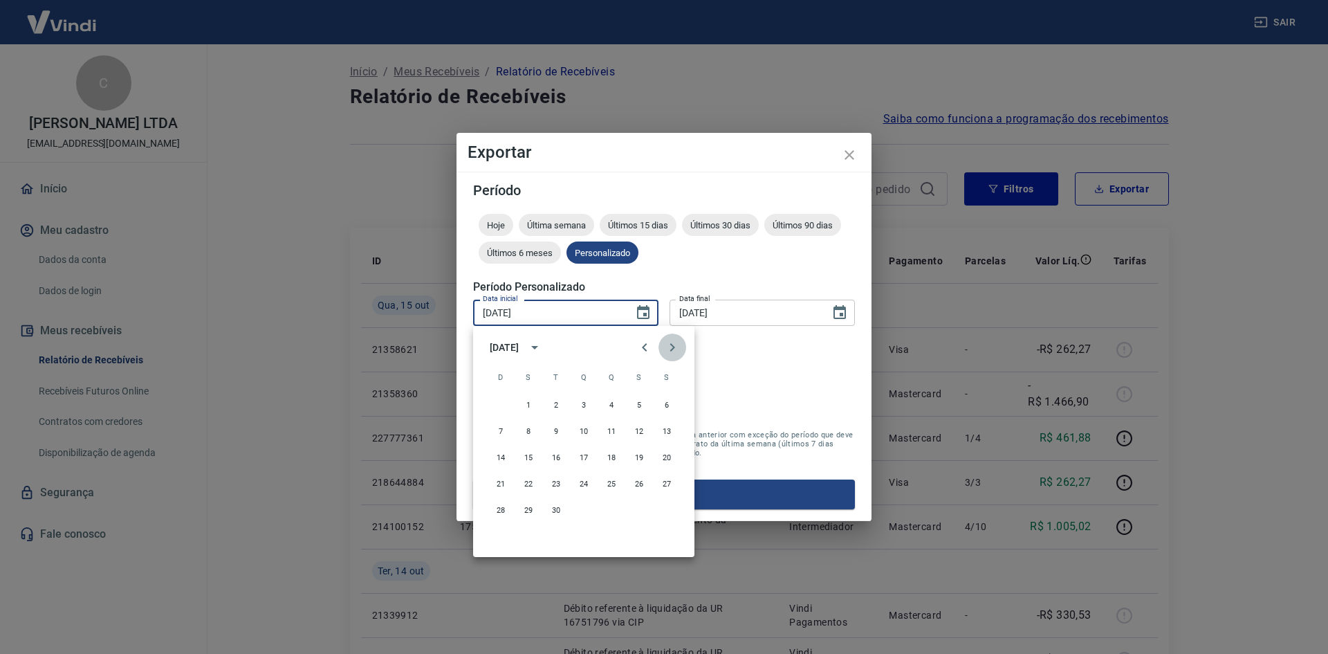
click at [676, 348] on icon "Next month" at bounding box center [672, 347] width 17 height 17
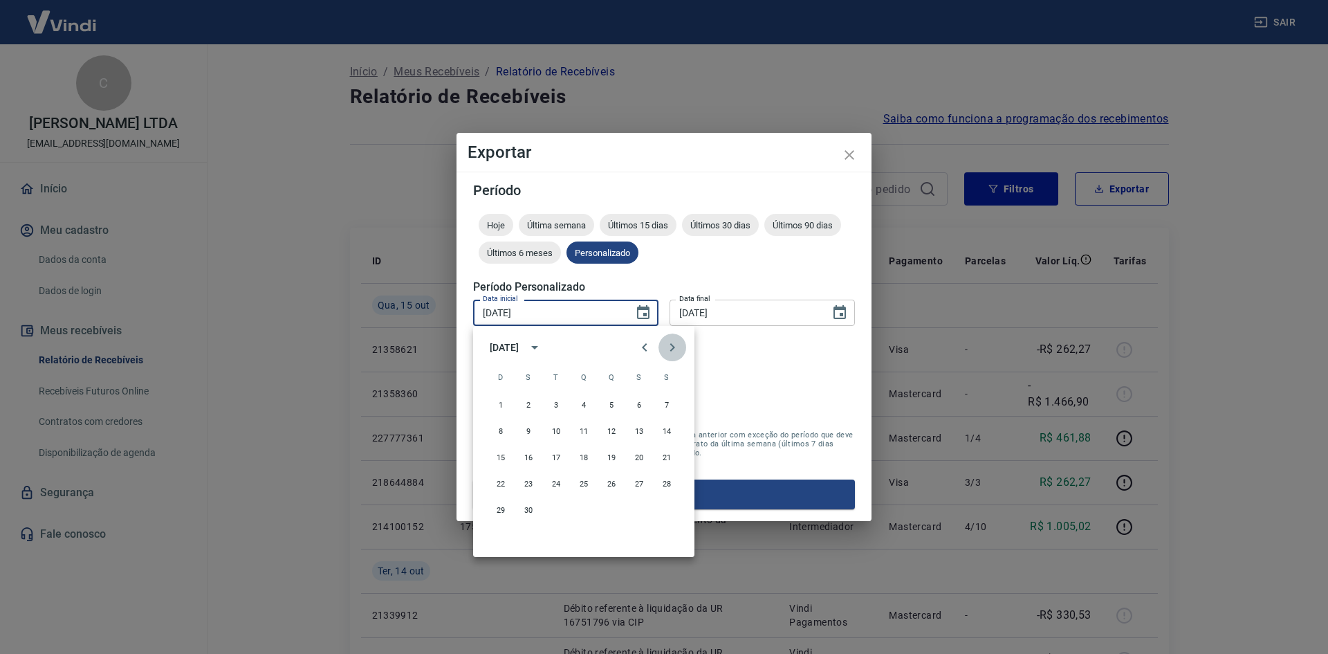
click at [676, 348] on icon "Next month" at bounding box center [672, 347] width 17 height 17
click at [612, 506] on button "31" at bounding box center [611, 509] width 25 height 25
type input "[DATE]"
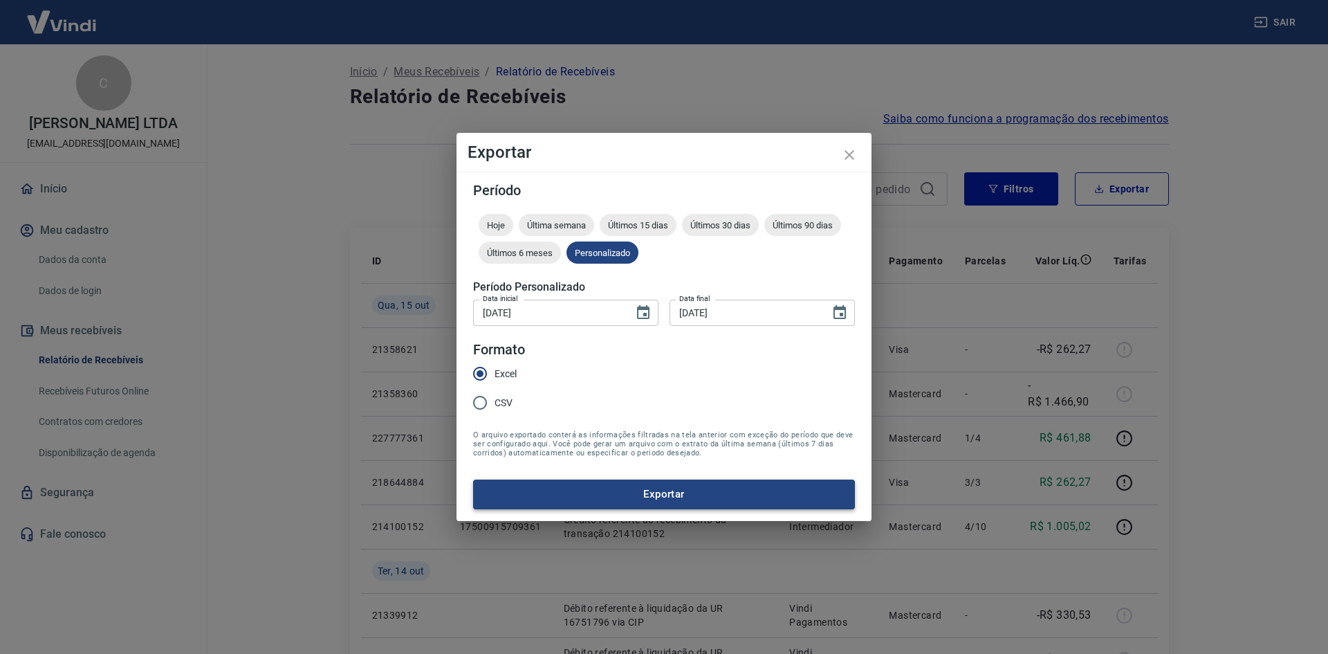
click at [660, 494] on button "Exportar" at bounding box center [664, 493] width 382 height 29
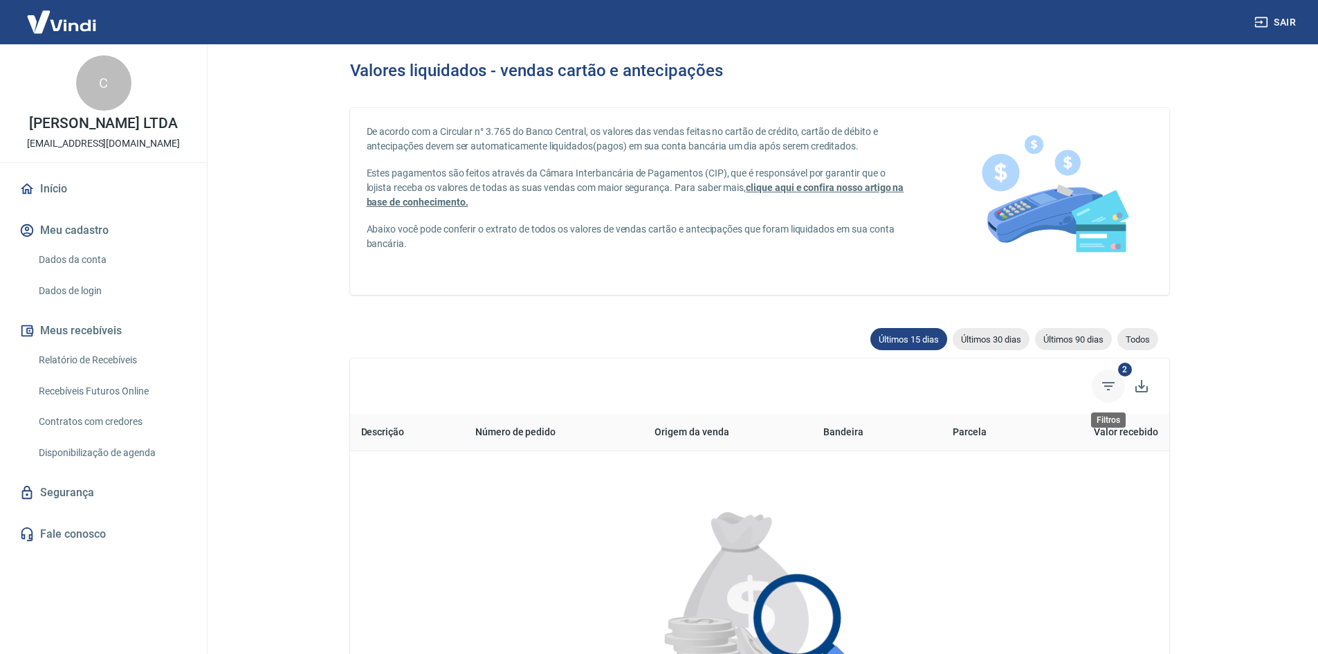
click at [1105, 386] on icon "Filtros" at bounding box center [1108, 386] width 12 height 8
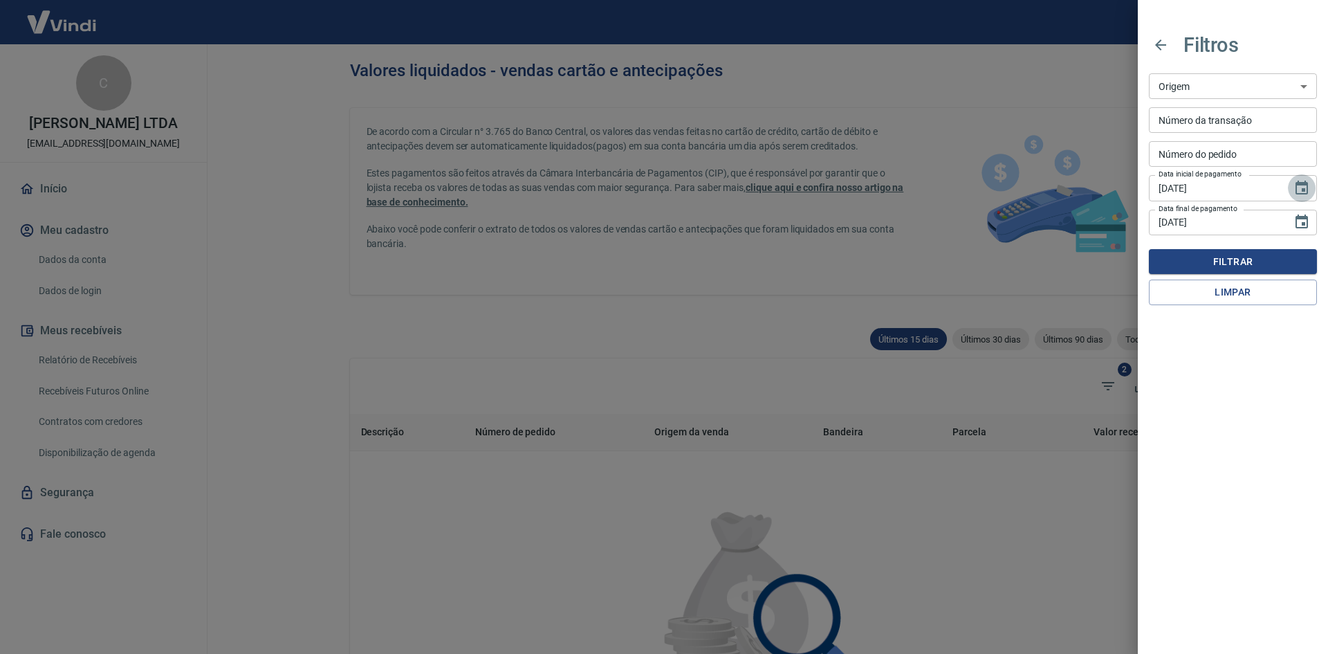
click at [1301, 190] on icon "Choose date, selected date is 30 de set de 2025" at bounding box center [1301, 188] width 17 height 17
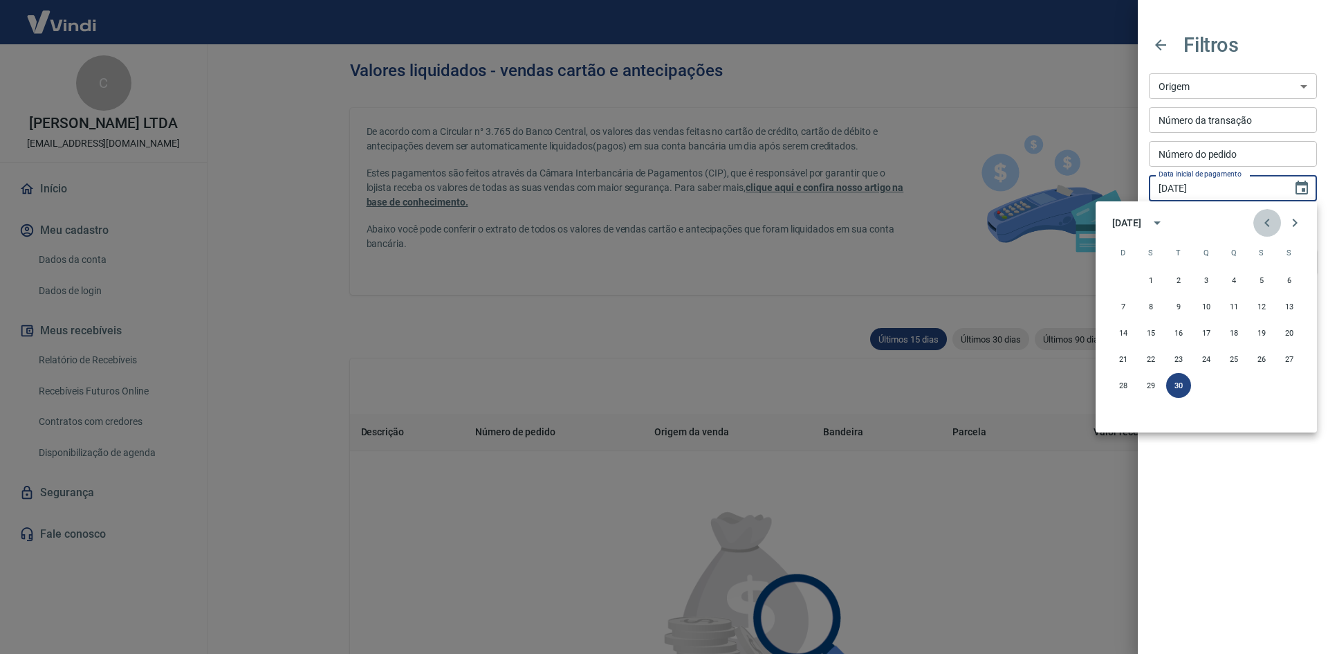
click at [1264, 221] on icon "Previous month" at bounding box center [1267, 222] width 17 height 17
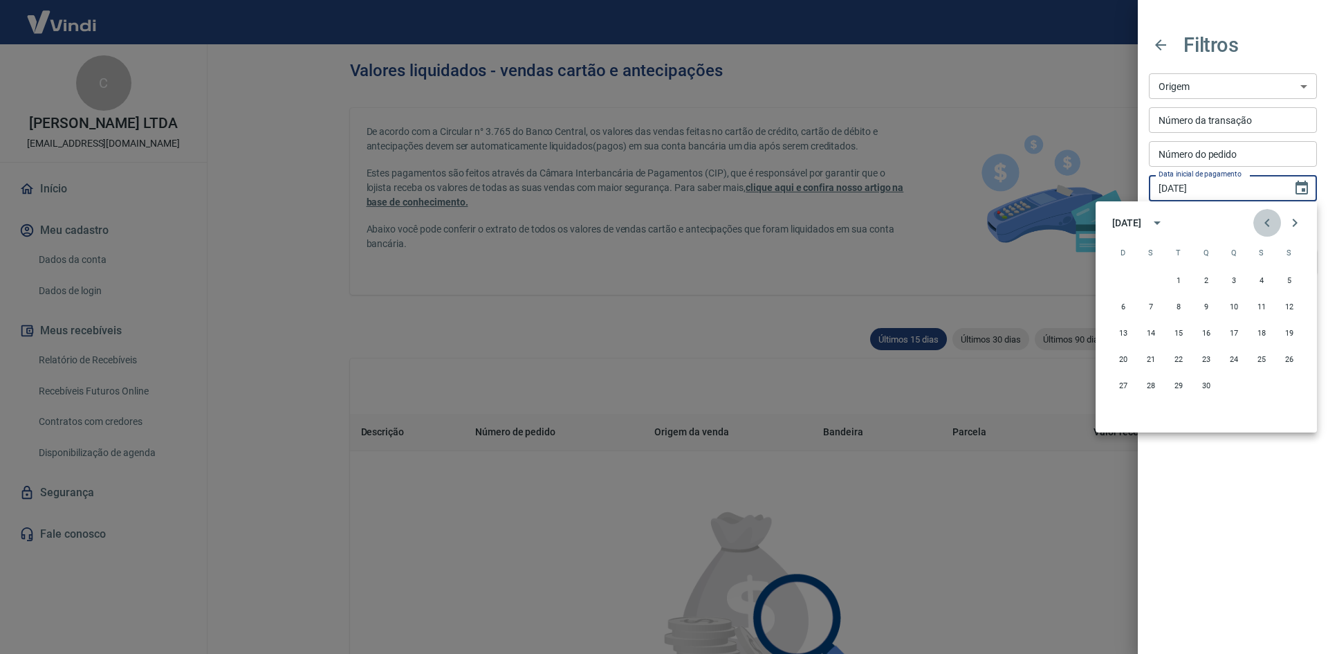
click at [1264, 221] on icon "Previous month" at bounding box center [1267, 222] width 17 height 17
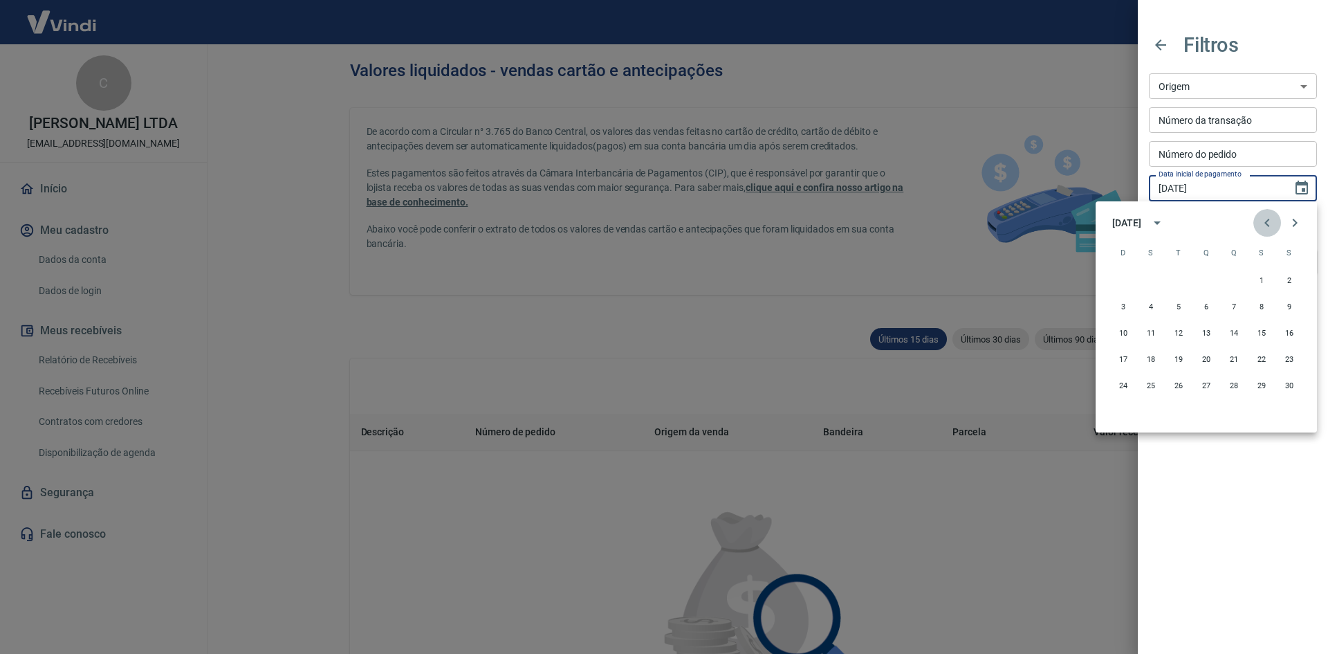
click at [1264, 221] on icon "Previous month" at bounding box center [1267, 222] width 17 height 17
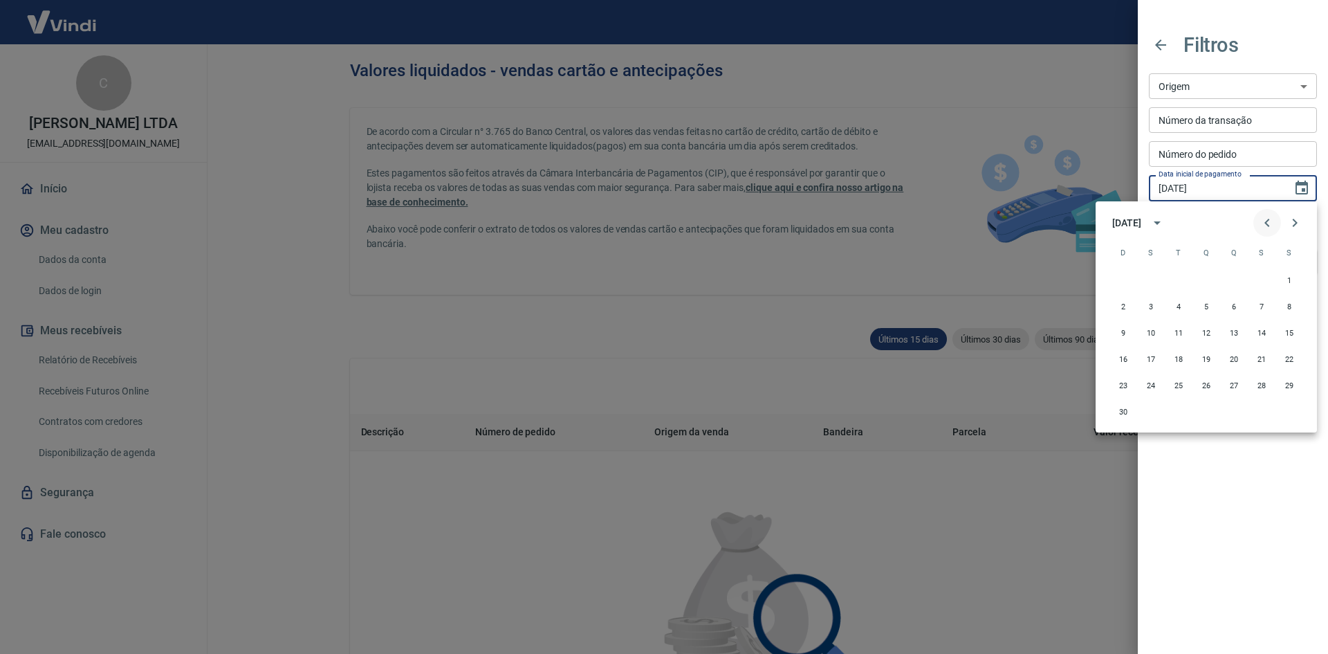
click at [1264, 221] on icon "Previous month" at bounding box center [1267, 222] width 17 height 17
click at [1262, 221] on icon "Previous month" at bounding box center [1267, 222] width 17 height 17
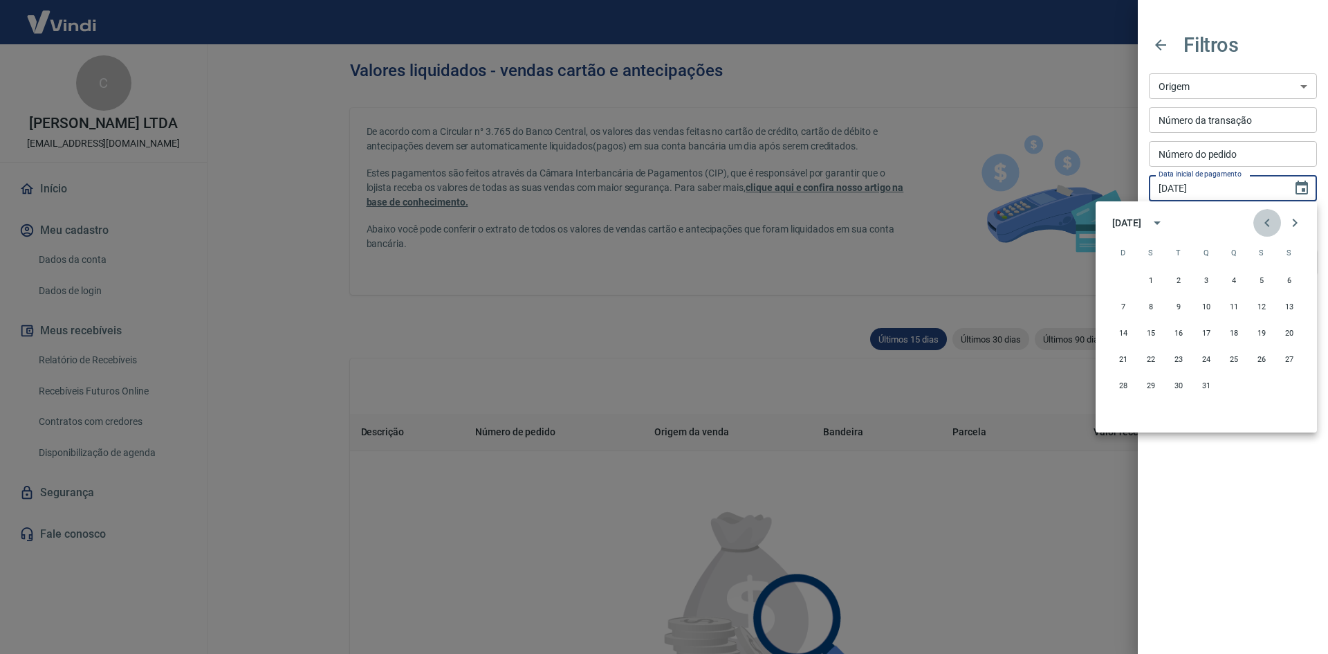
click at [1262, 221] on icon "Previous month" at bounding box center [1267, 222] width 17 height 17
click at [1205, 278] on button "1" at bounding box center [1206, 280] width 25 height 25
type input "[DATE]"
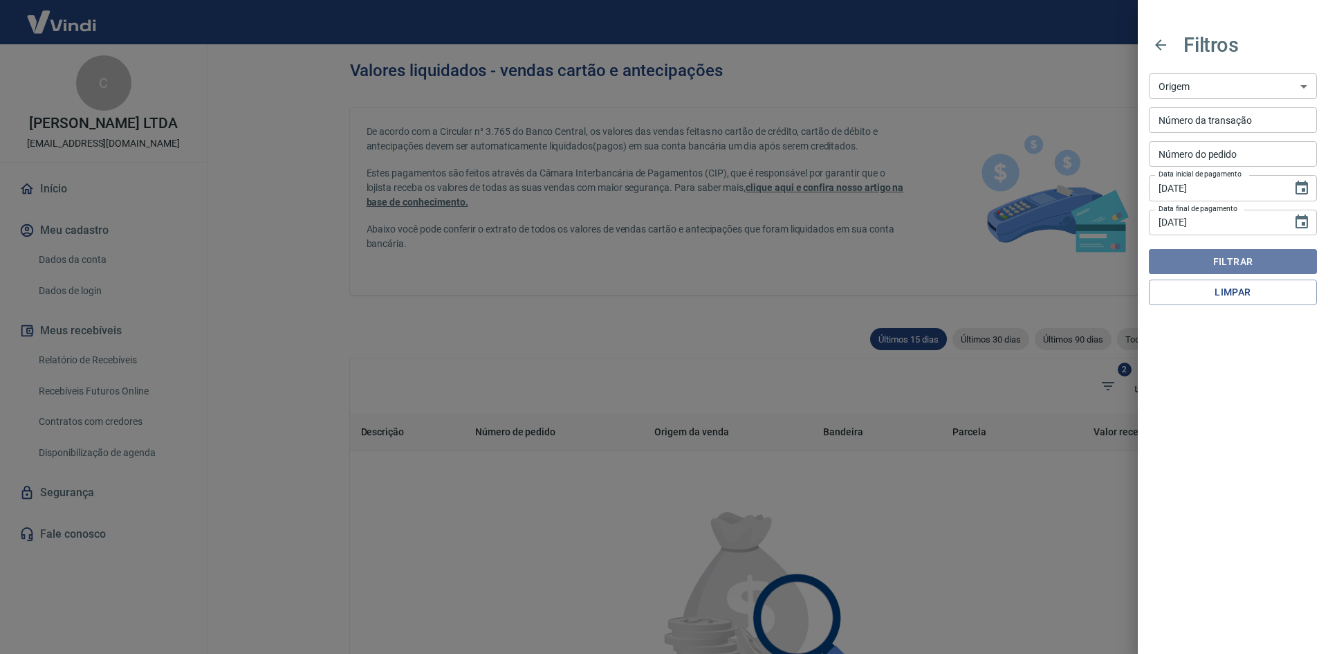
click at [1228, 255] on button "Filtrar" at bounding box center [1233, 262] width 168 height 26
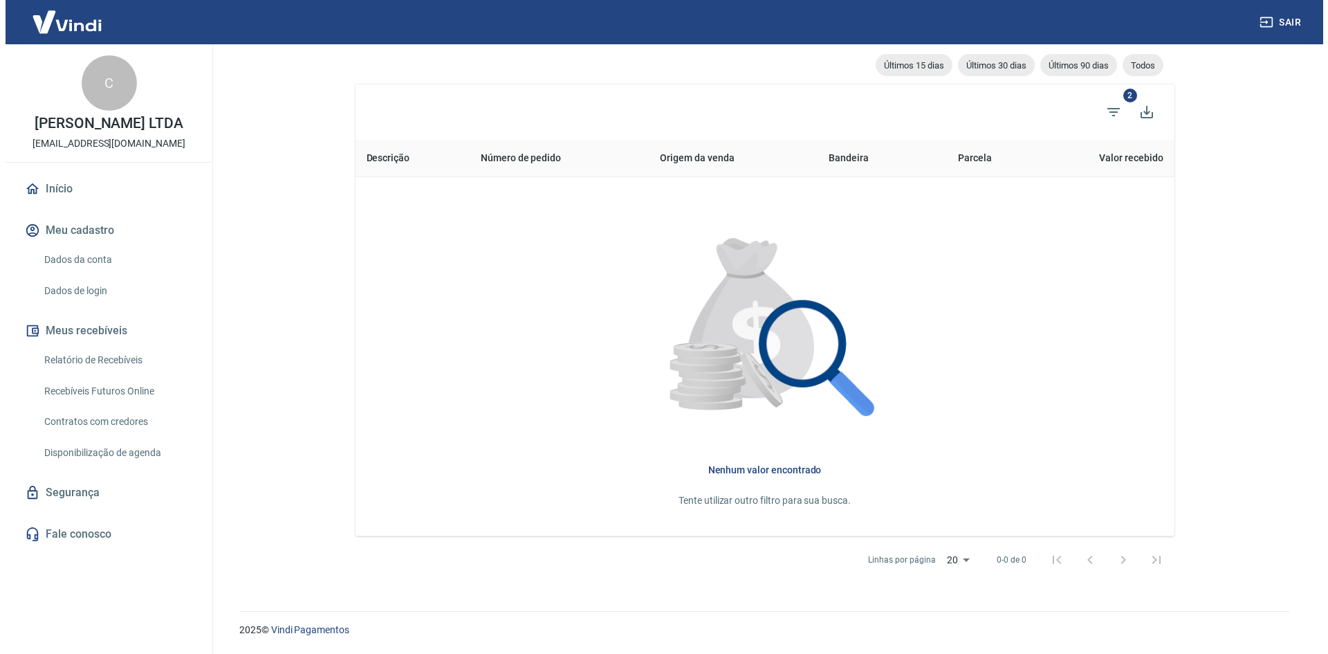
scroll to position [66, 0]
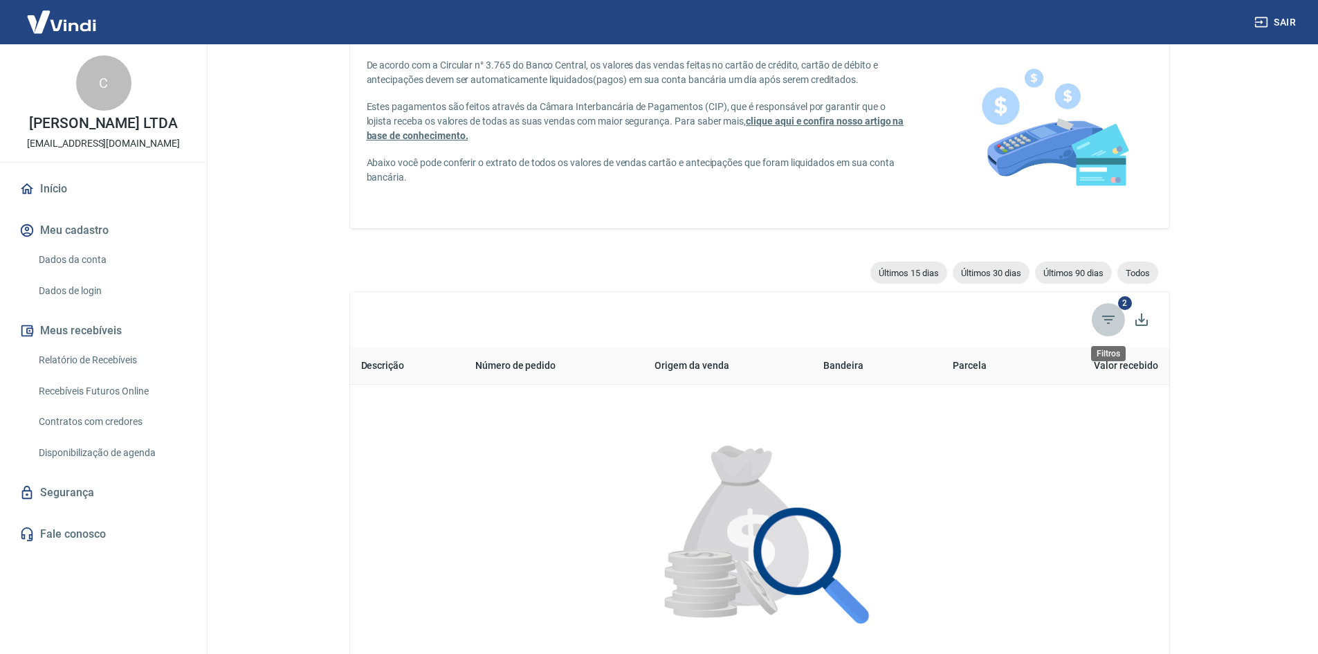
click at [1107, 320] on icon "Filtros" at bounding box center [1108, 319] width 12 height 8
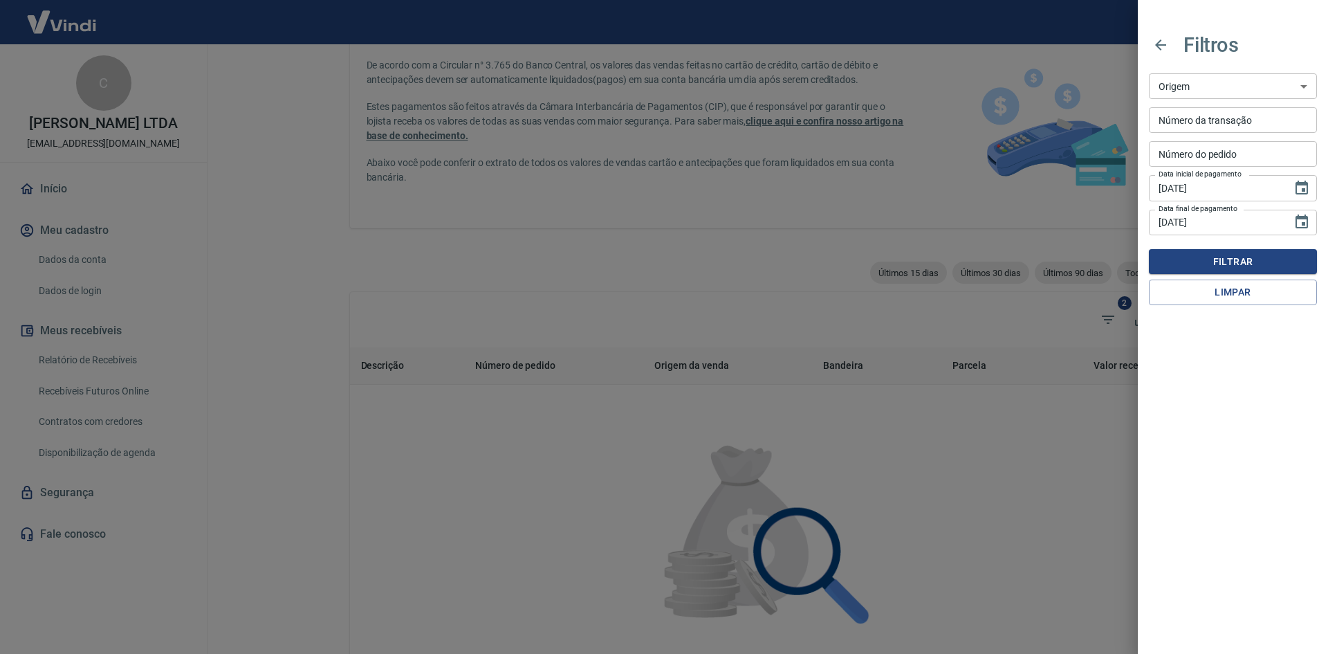
click at [1250, 87] on select "Maquininha Intermediador" at bounding box center [1233, 86] width 168 height 26
select select "intermediador"
click at [1149, 73] on select "Maquininha Intermediador" at bounding box center [1233, 86] width 168 height 26
click at [1237, 269] on button "Filtrar" at bounding box center [1233, 262] width 168 height 26
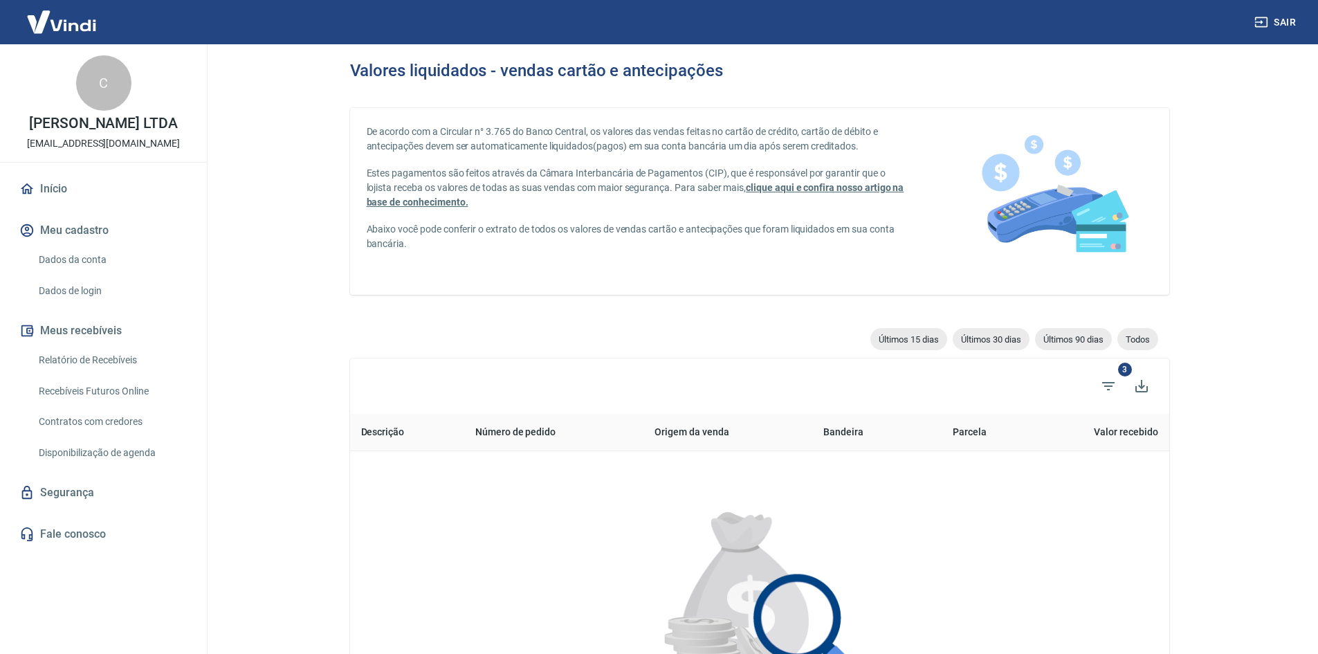
select select
type input "30/09/2025"
